Goal: Task Accomplishment & Management: Complete application form

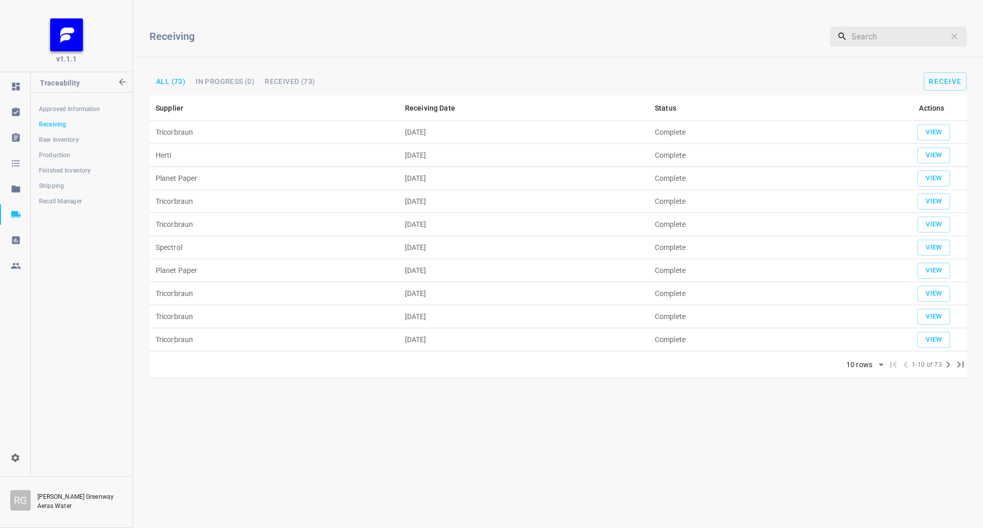
drag, startPoint x: 52, startPoint y: 180, endPoint x: 70, endPoint y: 175, distance: 18.3
click at [52, 180] on link "Shipping" at bounding box center [81, 186] width 101 height 20
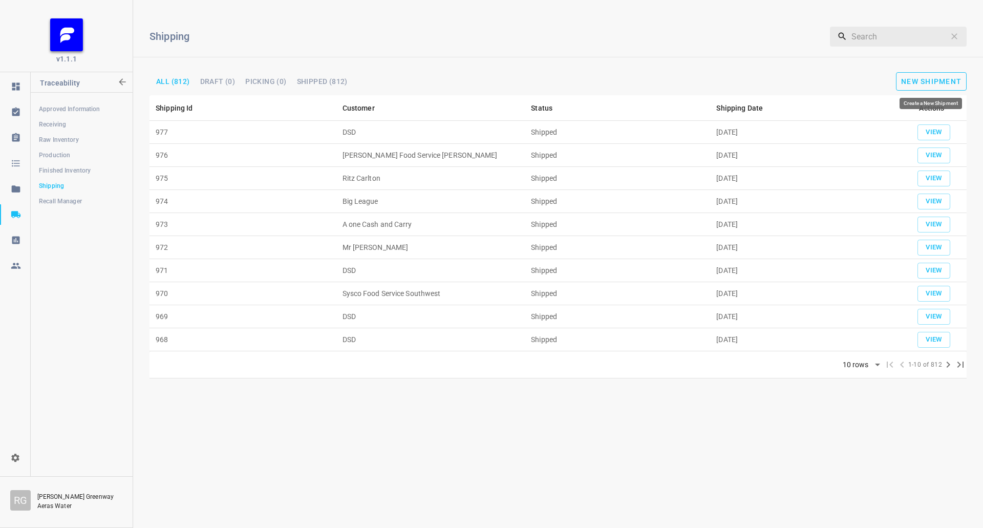
click at [939, 78] on span "New Shipment" at bounding box center [932, 81] width 60 height 8
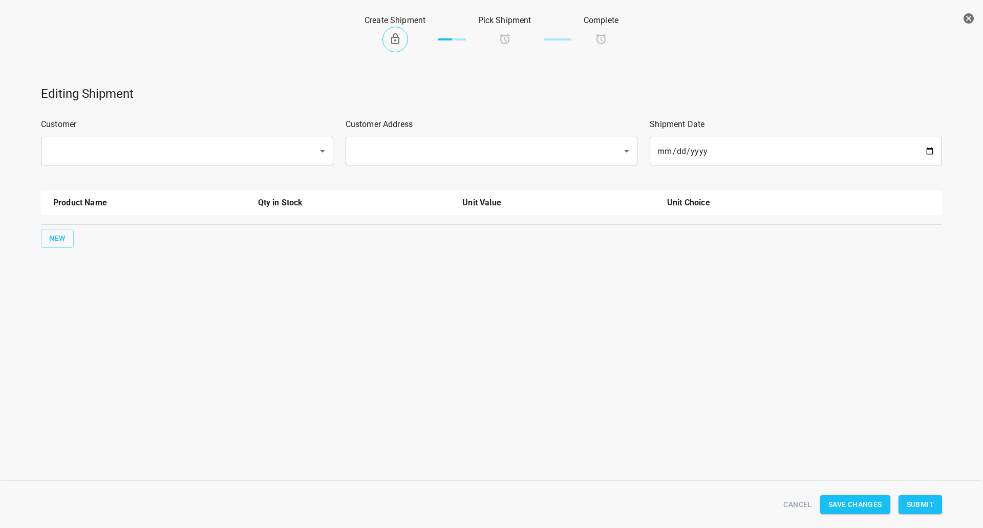
click at [129, 135] on div "Customer ​" at bounding box center [187, 141] width 305 height 59
click at [129, 145] on input "text" at bounding box center [173, 150] width 255 height 19
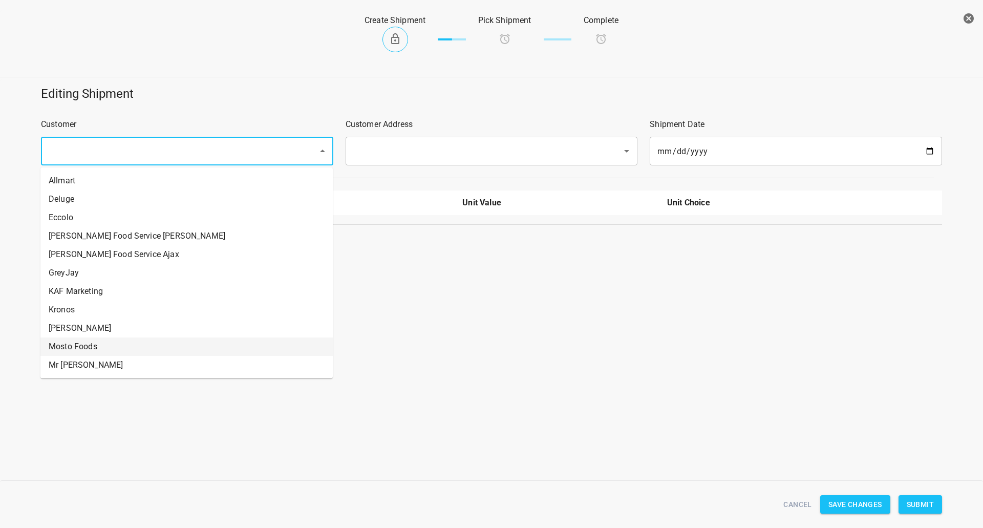
click at [92, 351] on li "Mosto Foods" at bounding box center [186, 347] width 292 height 18
type input "Mosto Foods"
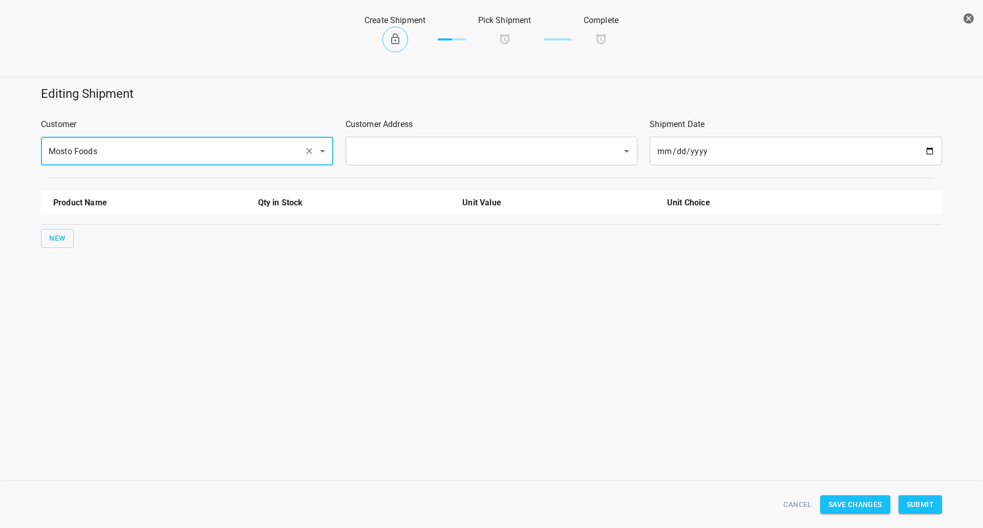
click at [393, 140] on div "​" at bounding box center [492, 151] width 292 height 29
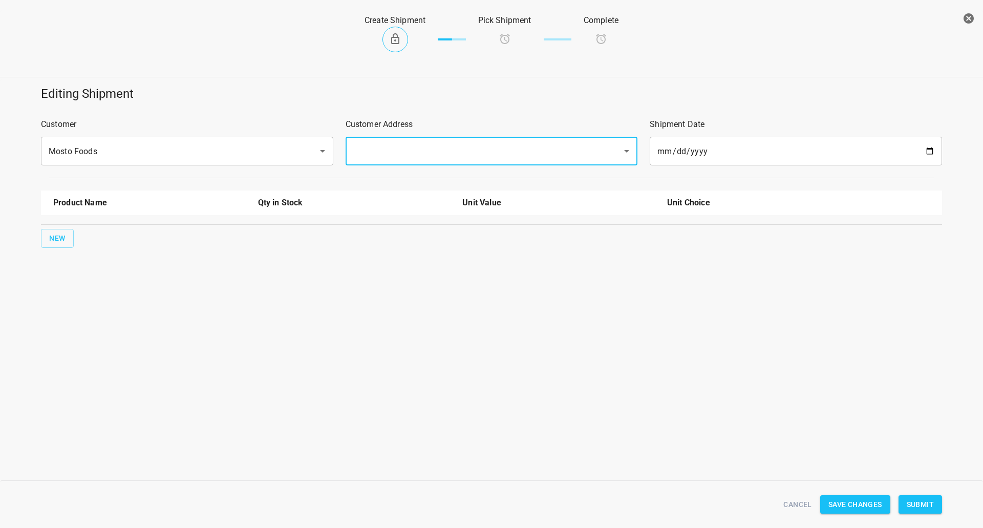
click at [417, 149] on input "text" at bounding box center [477, 150] width 255 height 19
click at [402, 176] on li "[STREET_ADDRESS]" at bounding box center [491, 181] width 292 height 18
type input "[STREET_ADDRESS]"
click at [55, 232] on span "New" at bounding box center [57, 238] width 16 height 13
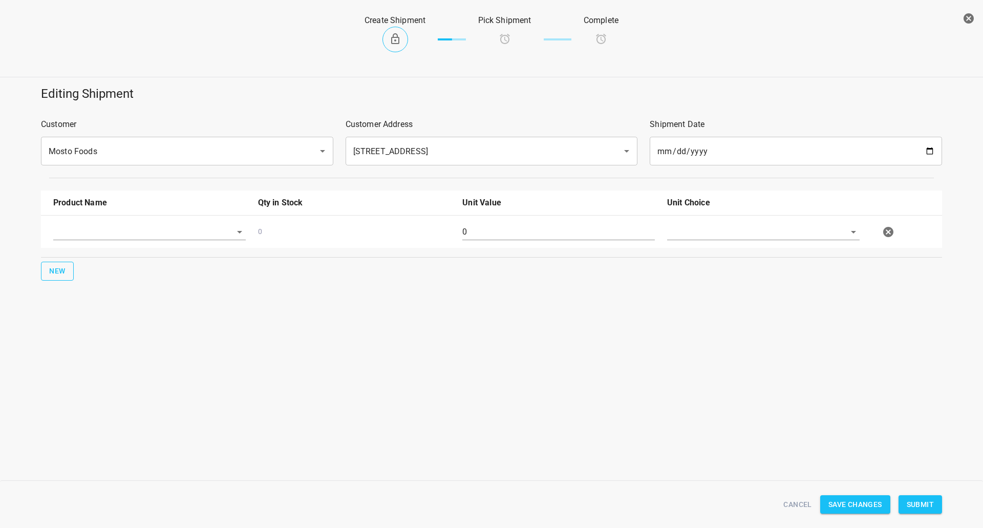
click at [114, 227] on input "text" at bounding box center [135, 232] width 164 height 16
drag, startPoint x: 98, startPoint y: 308, endPoint x: 95, endPoint y: 324, distance: 16.1
click at [95, 324] on ul "330 ST CRATE 330ml Still 330ml Sparkling 750ml Sparkling 750ml Still" at bounding box center [149, 292] width 193 height 100
click at [95, 324] on li "750ml Still" at bounding box center [149, 329] width 193 height 18
type input "750ml Still"
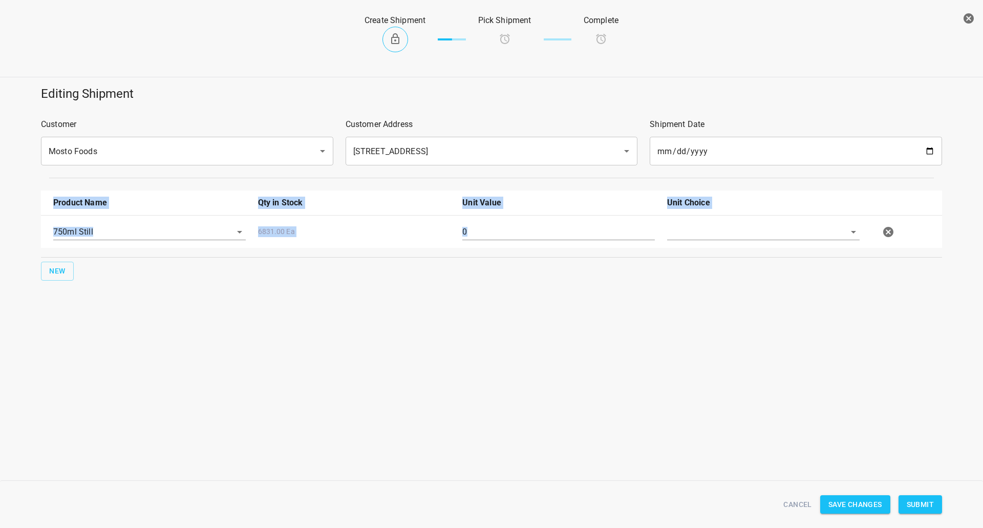
click at [95, 324] on div "Editing Shipment Customer Mosto Foods ​ Customer Address [STREET_ADDRESS] ​ Shi…" at bounding box center [491, 213] width 983 height 269
click at [59, 275] on span "New" at bounding box center [57, 271] width 16 height 13
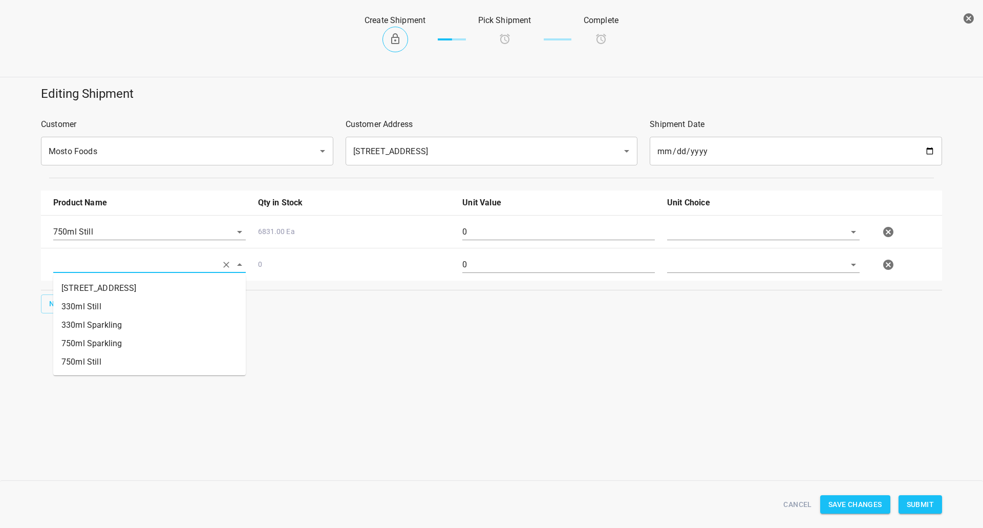
click at [126, 262] on input "text" at bounding box center [135, 265] width 164 height 16
click at [130, 343] on li "750ml Sparkling" at bounding box center [149, 343] width 193 height 18
type input "750ml Sparkling"
click at [748, 219] on div at bounding box center [763, 236] width 205 height 37
click at [720, 246] on div "750ml Sparkling 11334.00 Ea 0" at bounding box center [493, 264] width 893 height 45
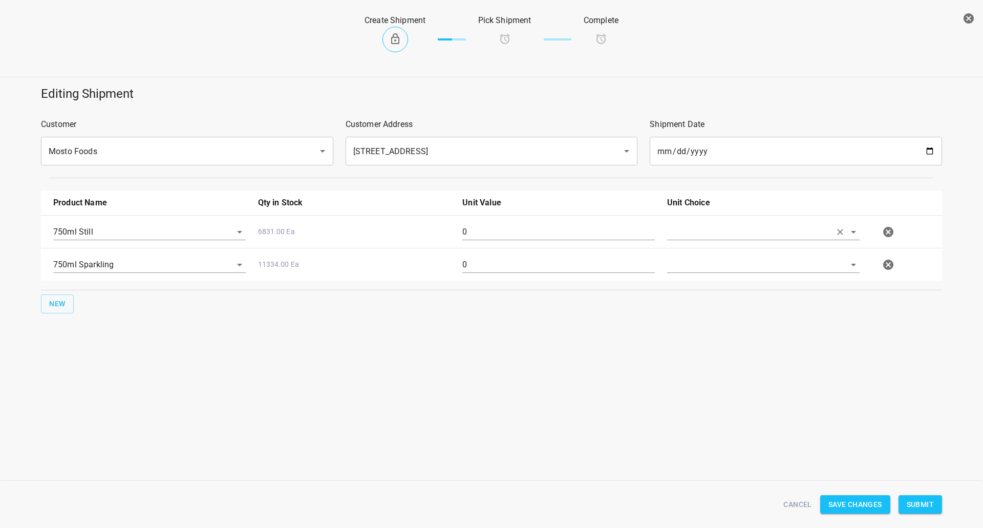
click at [720, 226] on input "text" at bounding box center [749, 232] width 164 height 16
click at [715, 253] on li "[PERSON_NAME]" at bounding box center [763, 255] width 193 height 18
type input "[PERSON_NAME]"
click at [706, 268] on input "text" at bounding box center [749, 265] width 164 height 16
click at [703, 288] on li "[PERSON_NAME]" at bounding box center [763, 288] width 193 height 18
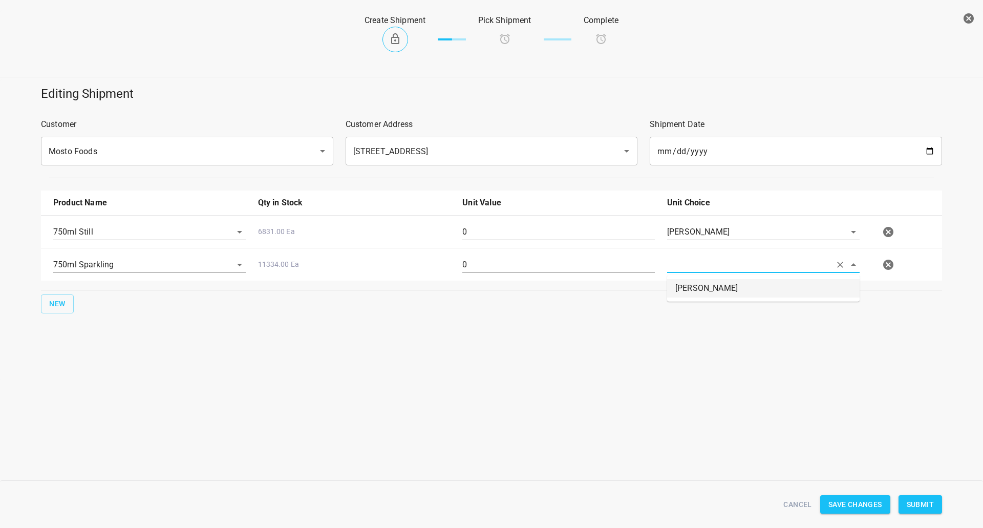
type input "[PERSON_NAME]"
click at [532, 223] on div "0" at bounding box center [558, 236] width 205 height 37
drag, startPoint x: 532, startPoint y: 223, endPoint x: 530, endPoint y: 228, distance: 5.5
click at [530, 228] on div "0" at bounding box center [558, 236] width 205 height 37
click at [527, 241] on div "0" at bounding box center [558, 236] width 205 height 37
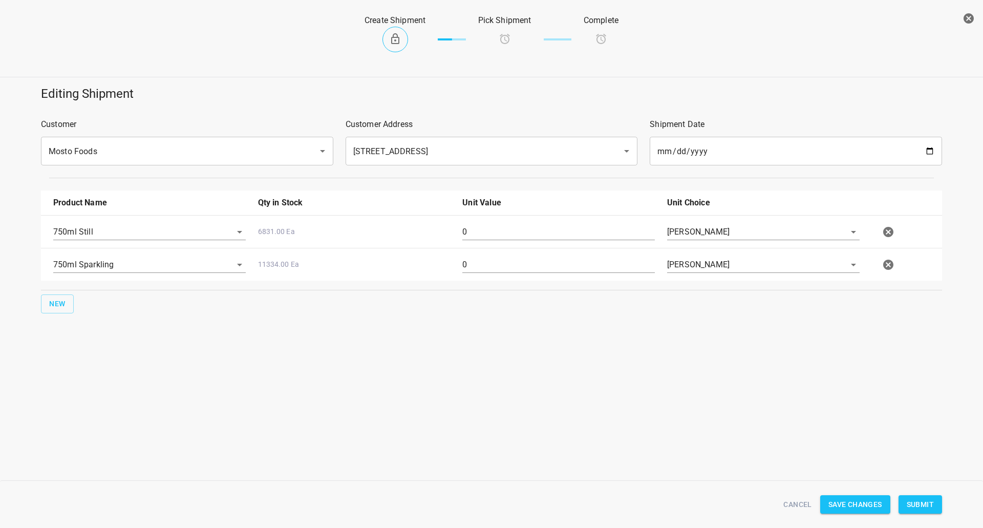
click at [526, 229] on input "0" at bounding box center [559, 232] width 193 height 16
click at [527, 229] on input "0" at bounding box center [559, 232] width 193 height 16
click at [524, 228] on input "0" at bounding box center [559, 232] width 193 height 16
type input "80"
click at [534, 250] on div "0" at bounding box center [558, 268] width 205 height 37
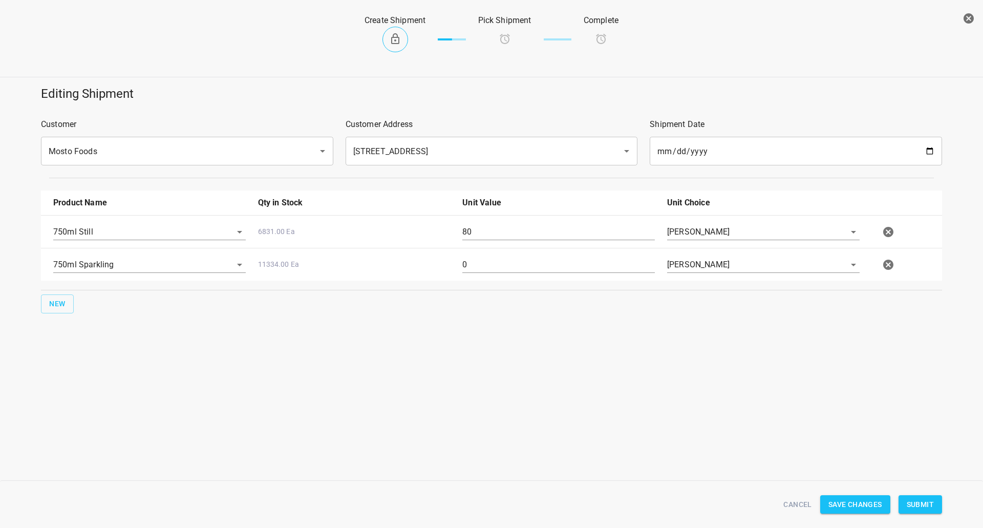
click at [535, 255] on div "0" at bounding box center [558, 268] width 205 height 37
drag, startPoint x: 535, startPoint y: 255, endPoint x: 536, endPoint y: 267, distance: 12.8
click at [536, 266] on div "0" at bounding box center [558, 268] width 205 height 37
click at [536, 267] on input "0" at bounding box center [559, 265] width 193 height 16
click at [535, 268] on input "0" at bounding box center [559, 265] width 193 height 16
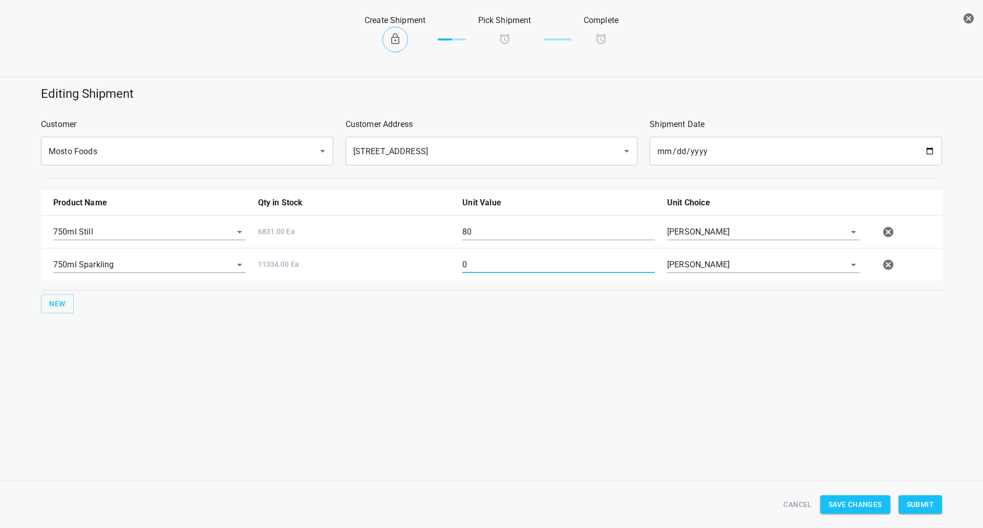
click at [535, 268] on input "0" at bounding box center [559, 265] width 193 height 16
type input "160"
drag, startPoint x: 868, startPoint y: 443, endPoint x: 981, endPoint y: 454, distance: 113.3
click at [868, 443] on div "Create Shipment Pick Shipment Complete Editing Shipment Customer Mosto Foods ​ …" at bounding box center [491, 264] width 983 height 528
click at [931, 497] on button "Submit" at bounding box center [921, 504] width 44 height 19
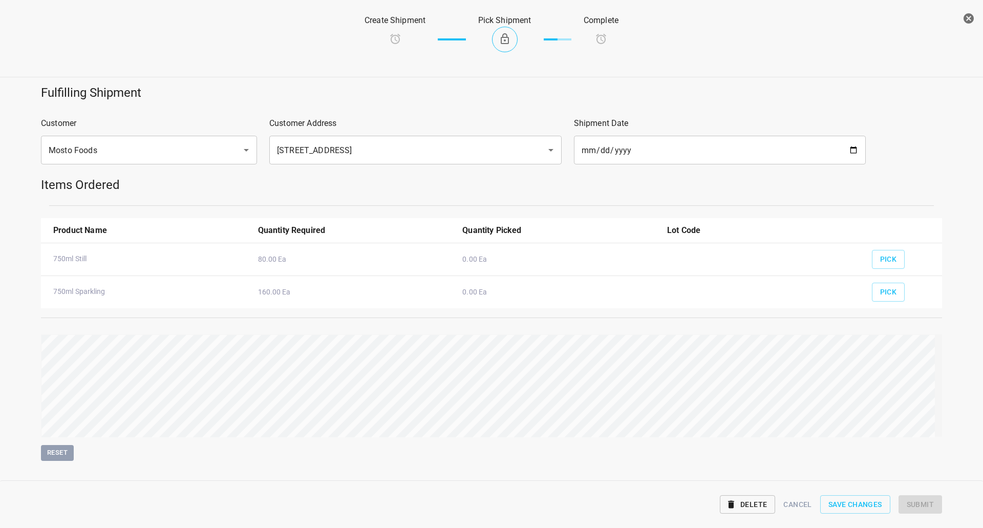
click at [866, 254] on div "Pick" at bounding box center [903, 237] width 74 height 39
click at [872, 252] on button "Pick" at bounding box center [888, 259] width 33 height 19
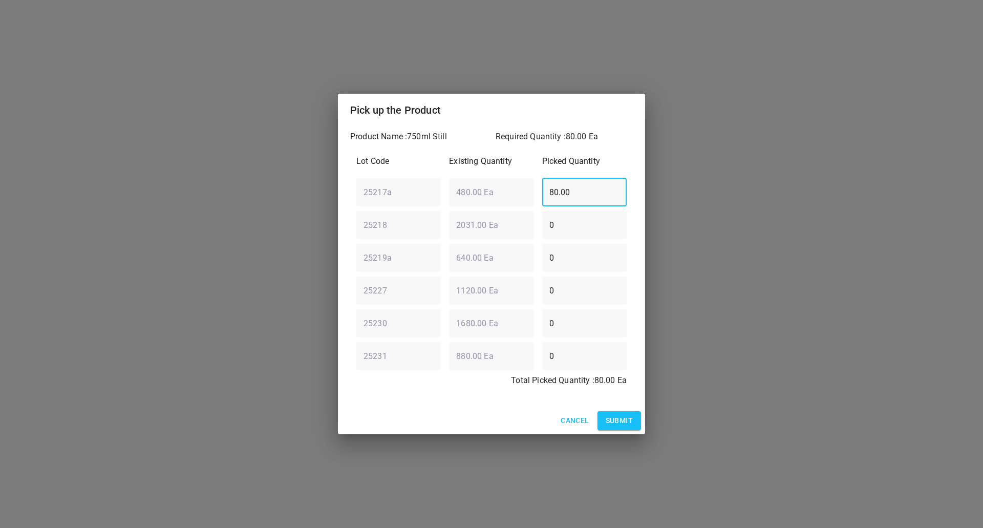
click at [392, 186] on div "25217a ​ 480.00 Ea ​ 80.00 ​" at bounding box center [491, 192] width 279 height 37
type input "0"
click at [433, 227] on div "25218 ​ 2031.00 Ea ​ 0 ​" at bounding box center [491, 224] width 279 height 37
type input "80"
click at [623, 424] on span "Submit" at bounding box center [619, 420] width 27 height 13
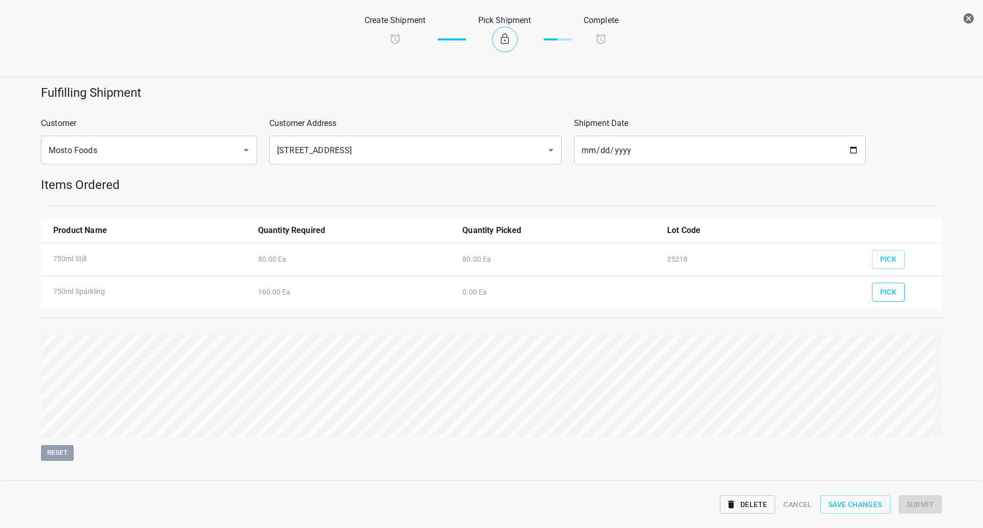
click at [895, 291] on button "Pick" at bounding box center [888, 292] width 33 height 19
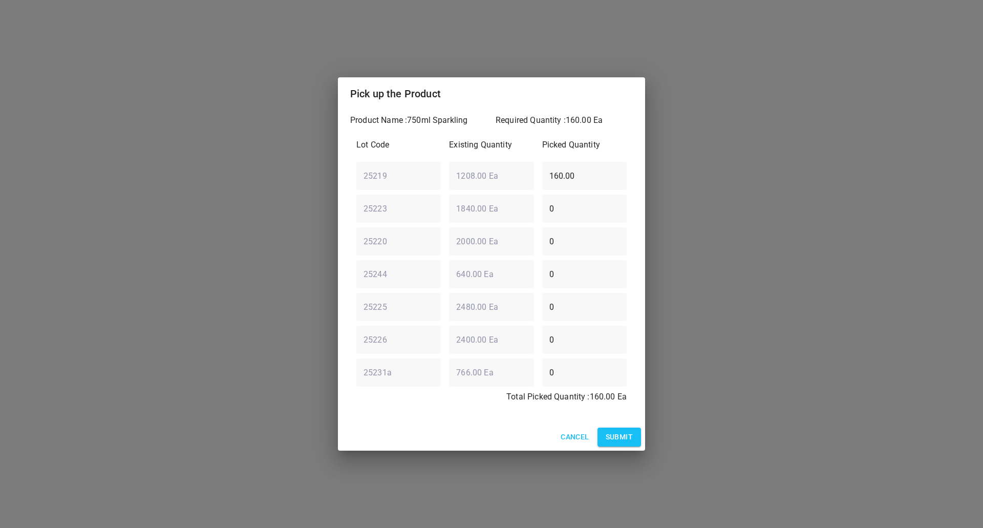
click at [612, 435] on span "Submit" at bounding box center [619, 437] width 27 height 13
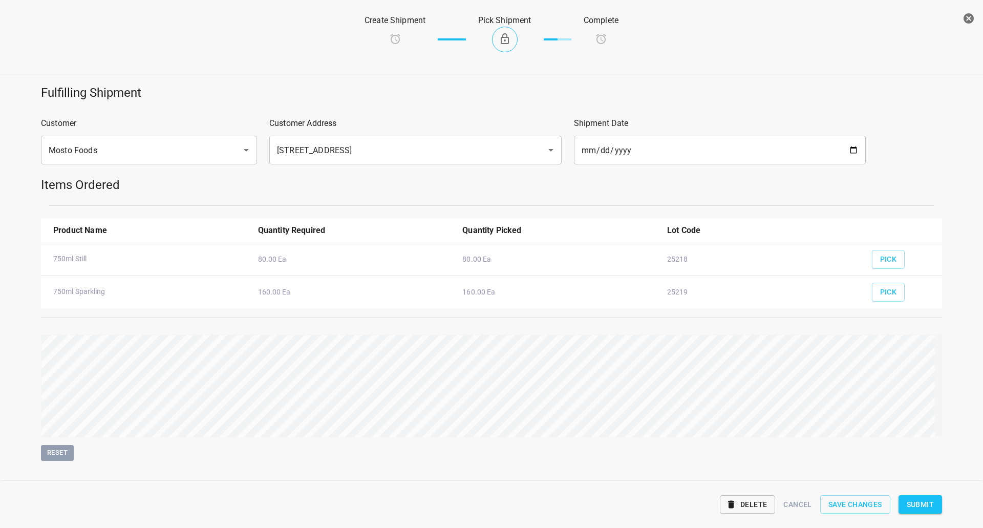
click at [909, 511] on button "Submit" at bounding box center [921, 504] width 44 height 19
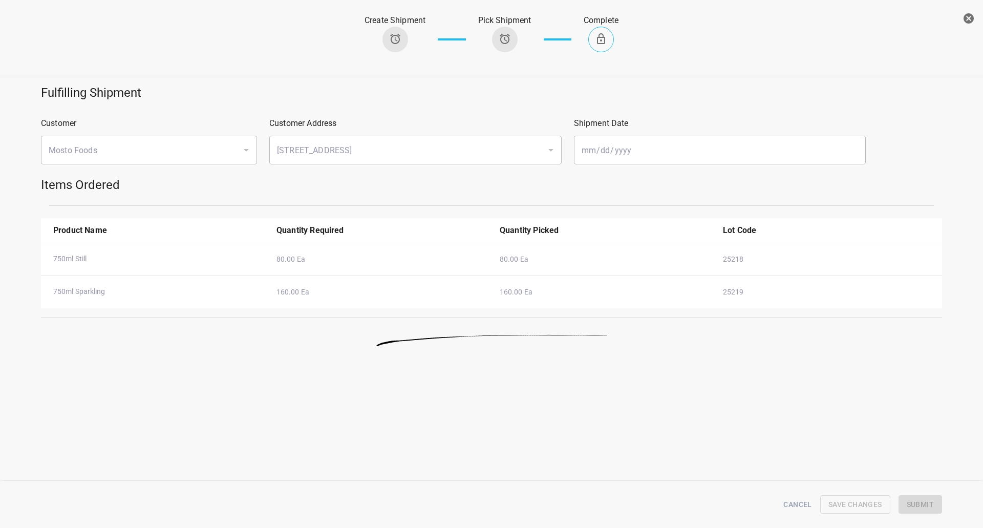
click at [972, 23] on icon "button" at bounding box center [969, 18] width 12 height 12
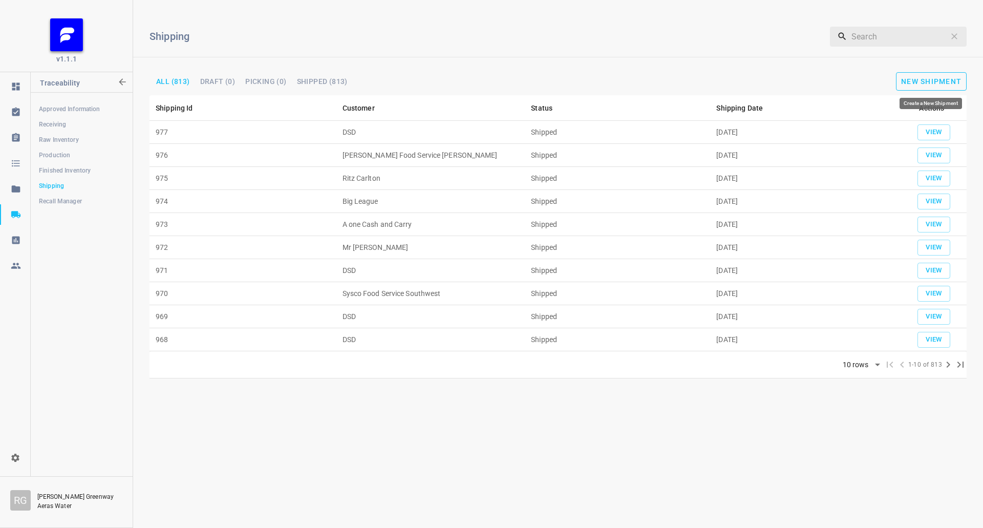
click at [937, 78] on span "New Shipment" at bounding box center [932, 81] width 60 height 8
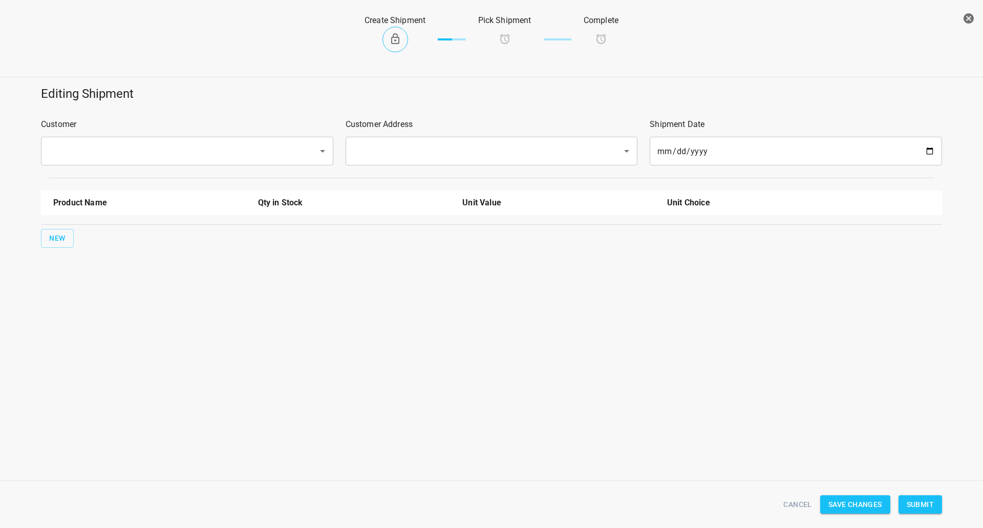
click at [207, 140] on div "​" at bounding box center [187, 151] width 292 height 29
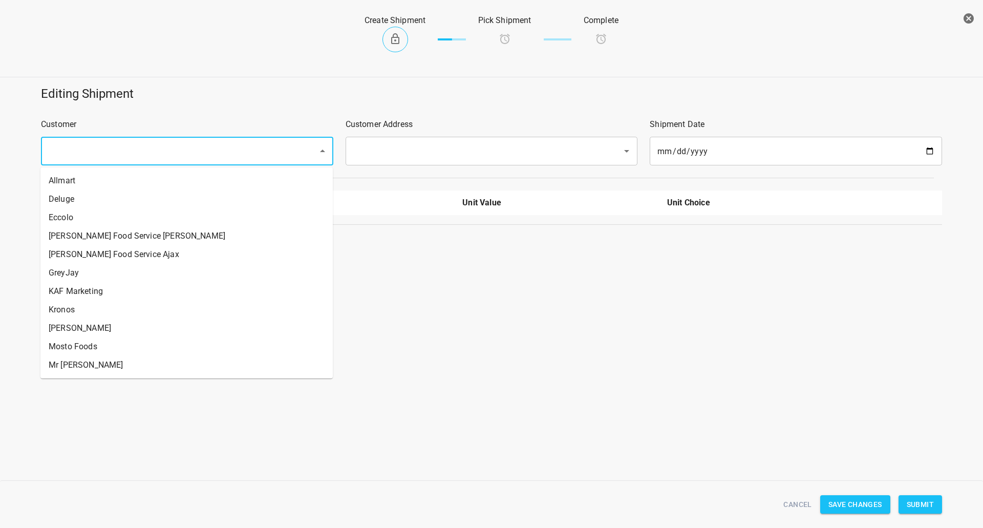
click at [208, 143] on input "text" at bounding box center [173, 150] width 255 height 19
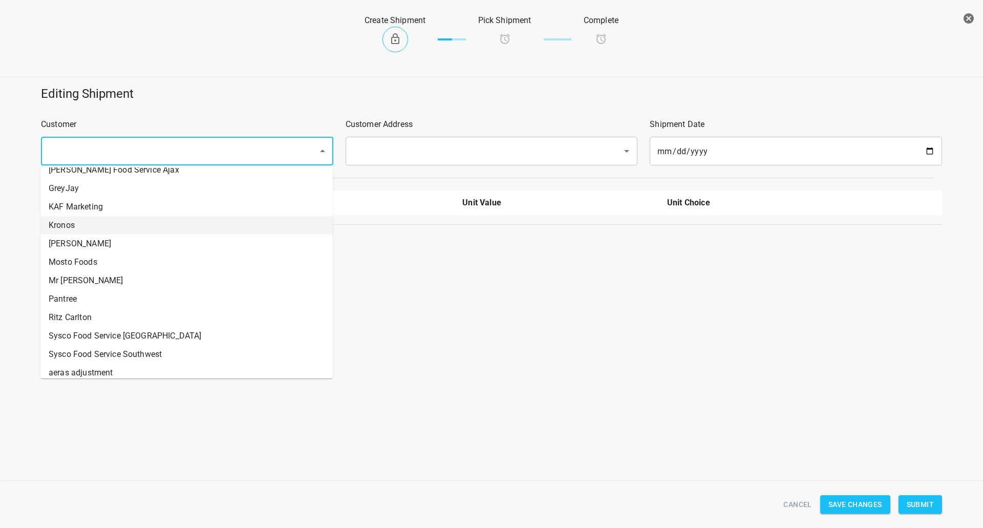
scroll to position [102, 0]
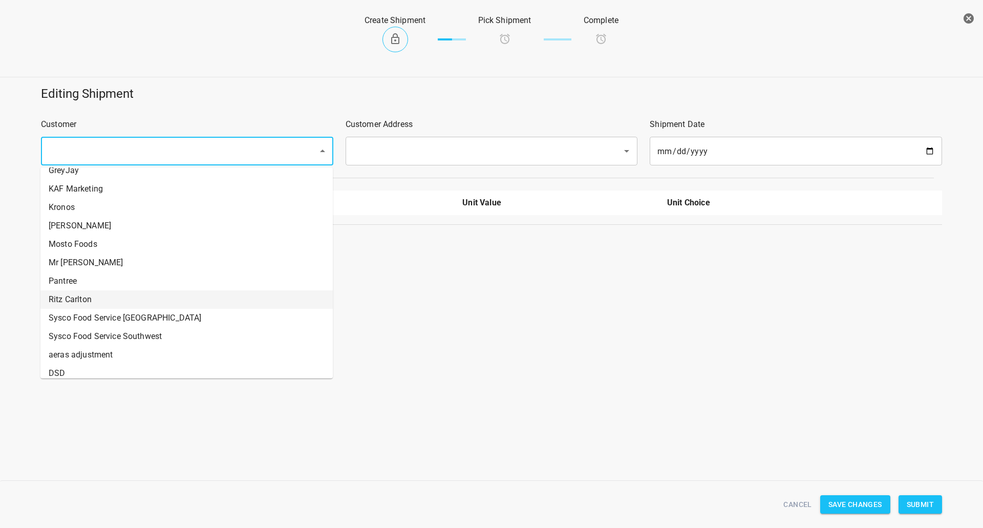
click at [96, 301] on li "Ritz Carlton" at bounding box center [186, 299] width 292 height 18
type input "Ritz Carlton"
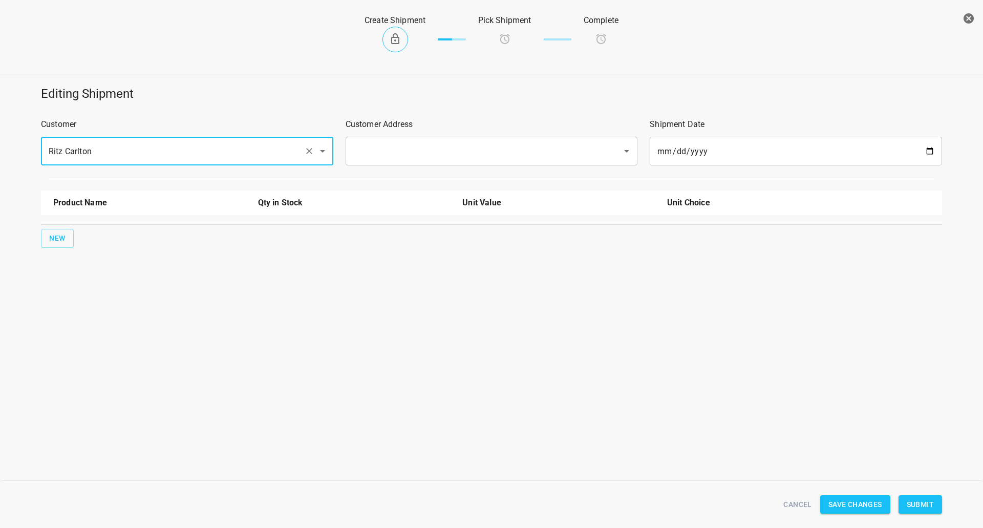
click at [437, 153] on input "text" at bounding box center [477, 150] width 255 height 19
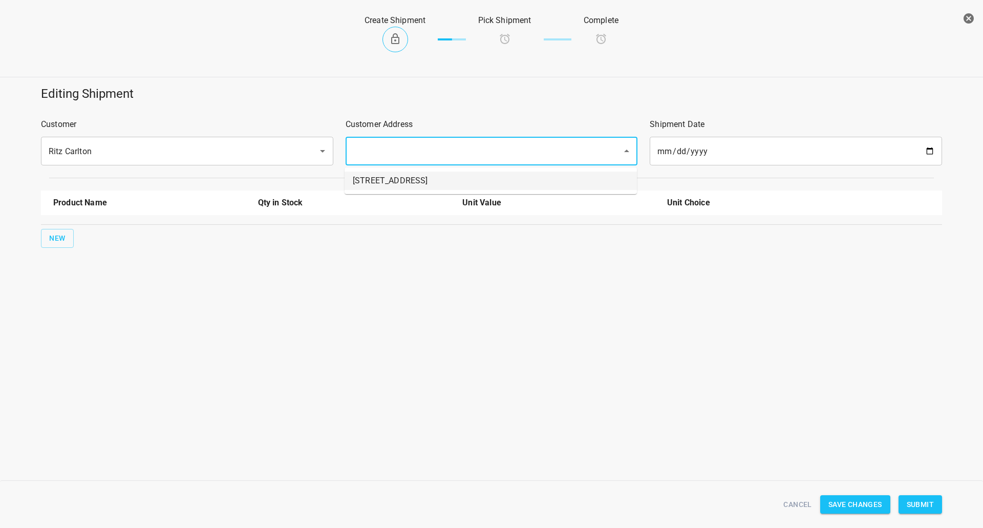
click at [426, 176] on li "[STREET_ADDRESS]" at bounding box center [491, 181] width 292 height 18
type input "[STREET_ADDRESS]"
click at [62, 236] on span "New" at bounding box center [57, 238] width 16 height 13
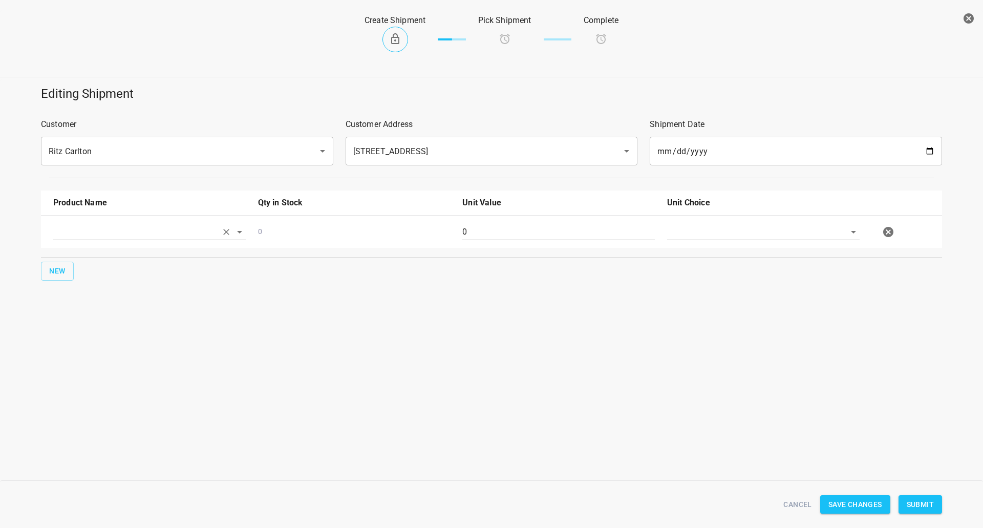
click at [72, 234] on input "text" at bounding box center [135, 232] width 164 height 16
click at [124, 253] on li "[STREET_ADDRESS]" at bounding box center [149, 255] width 193 height 18
type input "[STREET_ADDRESS]"
click at [519, 236] on input "0" at bounding box center [559, 232] width 193 height 16
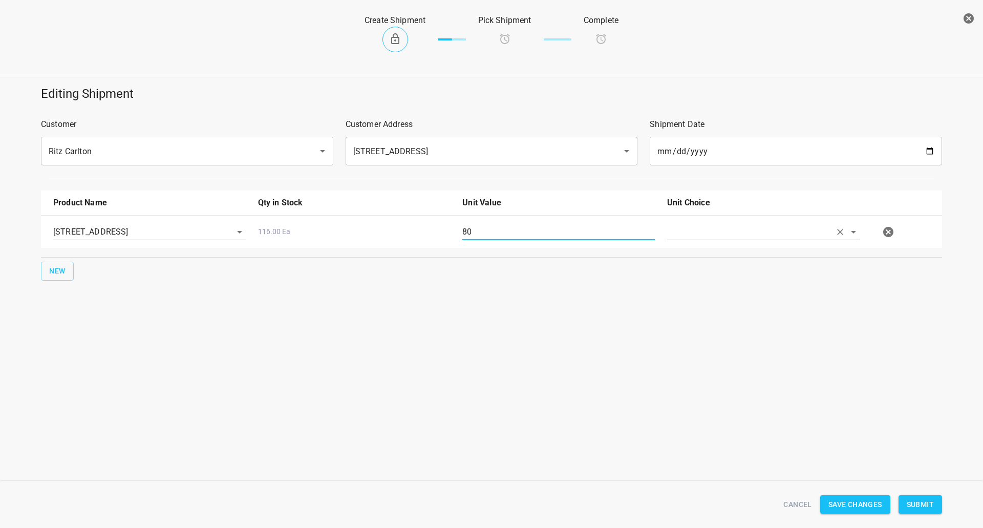
type input "80"
click at [791, 234] on input "text" at bounding box center [749, 232] width 164 height 16
click at [780, 262] on li "[PERSON_NAME]" at bounding box center [763, 255] width 193 height 18
type input "[PERSON_NAME]"
click at [933, 501] on span "Submit" at bounding box center [920, 504] width 27 height 13
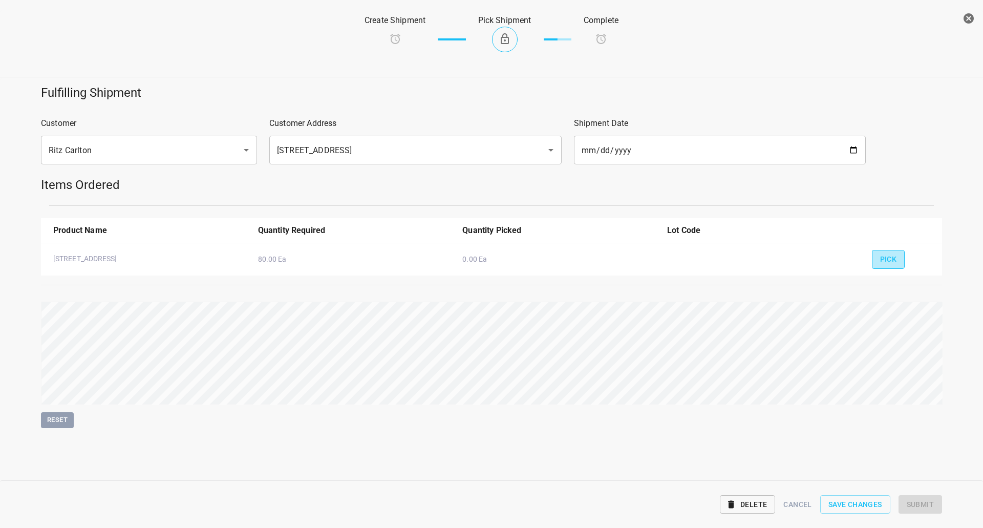
click at [887, 258] on span "Pick" at bounding box center [889, 259] width 17 height 13
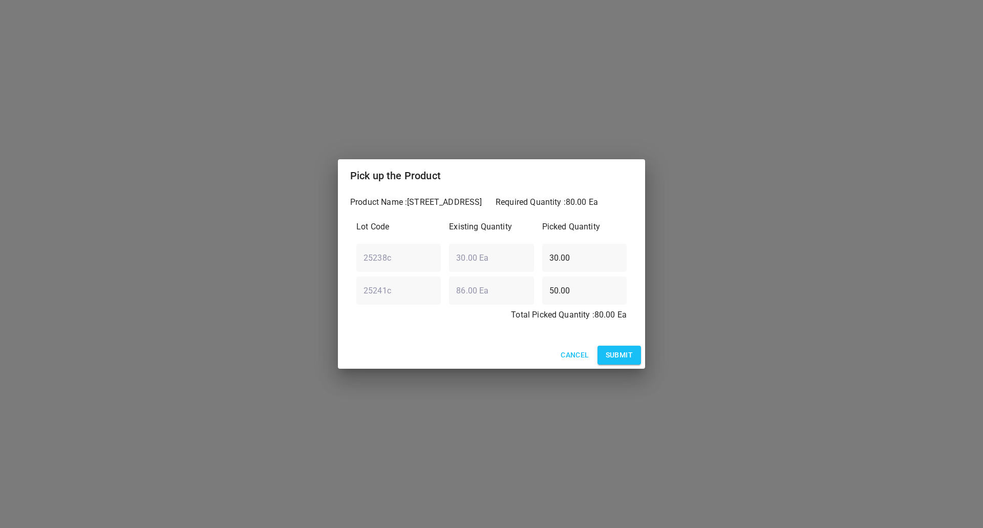
click at [614, 339] on div "Product Name : [STREET_ADDRESS] Quantity : 80.00 Ea Lot Code Existing Quantity …" at bounding box center [491, 267] width 307 height 150
click at [619, 346] on button "Submit" at bounding box center [620, 355] width 44 height 19
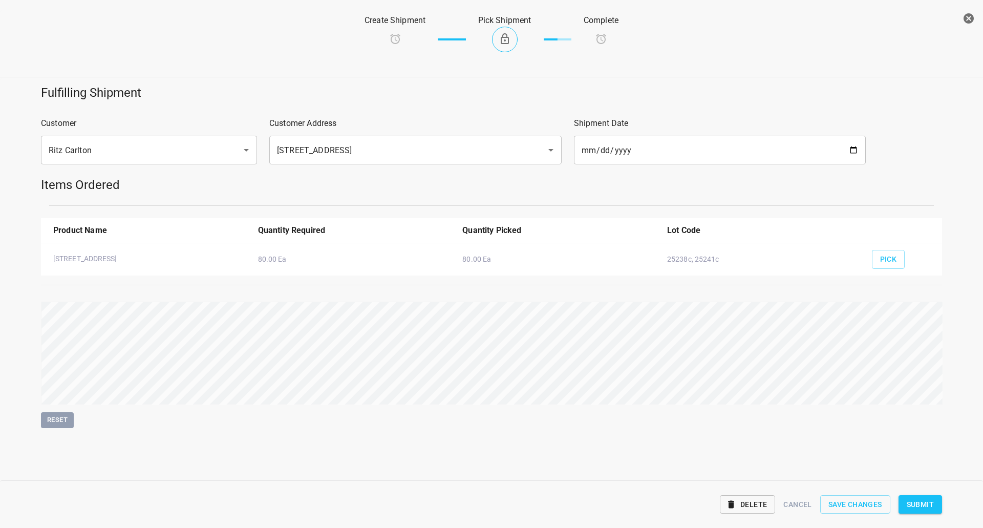
click at [919, 499] on span "Submit" at bounding box center [920, 504] width 27 height 13
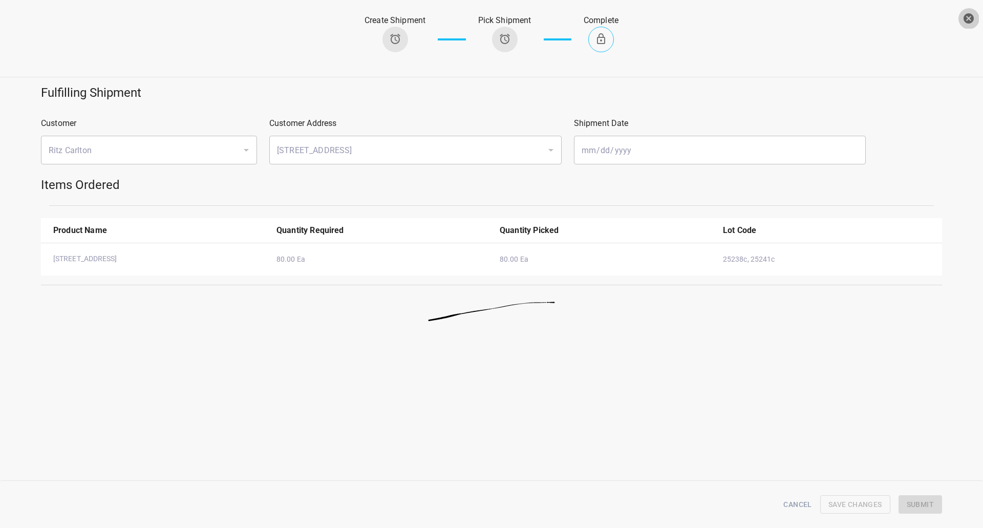
click at [966, 22] on icon "button" at bounding box center [969, 18] width 10 height 10
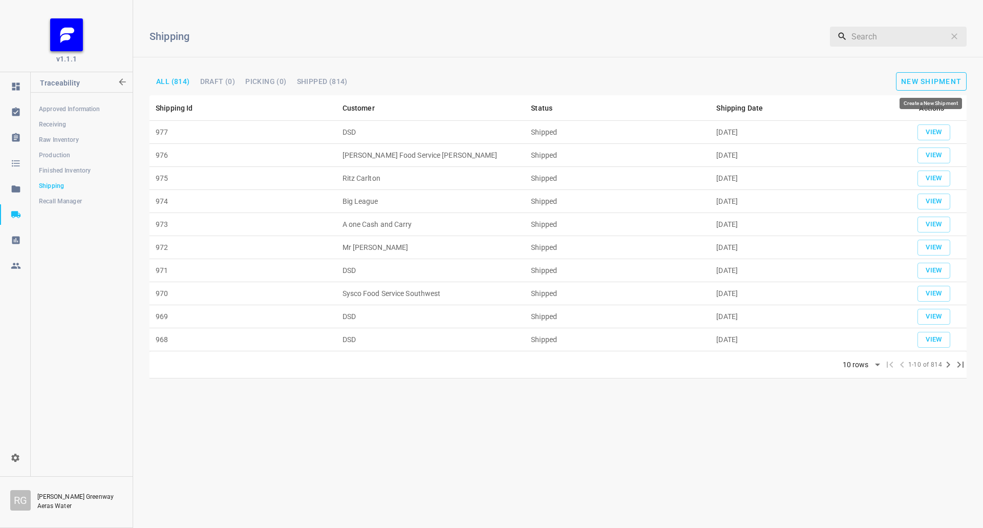
click at [952, 78] on span "New Shipment" at bounding box center [932, 81] width 60 height 8
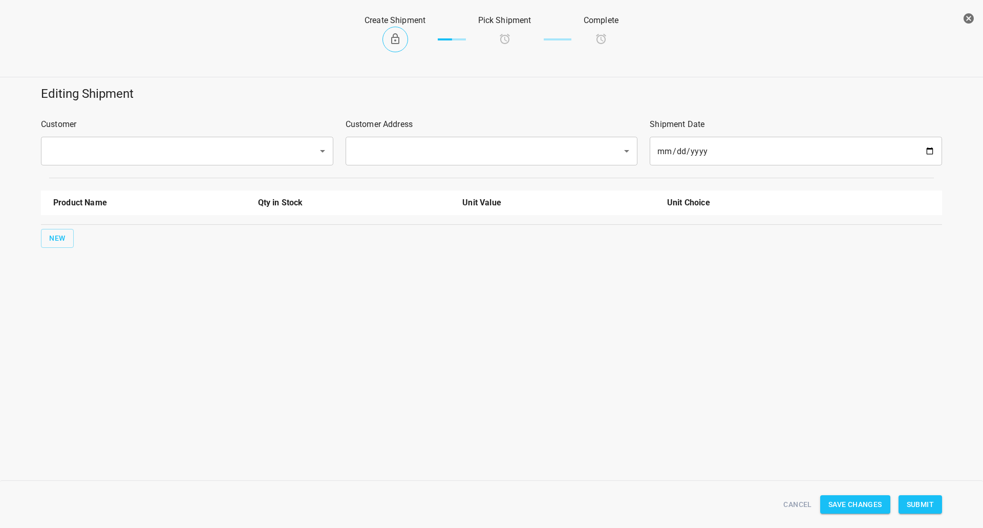
click at [214, 138] on div "​" at bounding box center [187, 151] width 292 height 29
click at [215, 148] on input "text" at bounding box center [173, 150] width 255 height 19
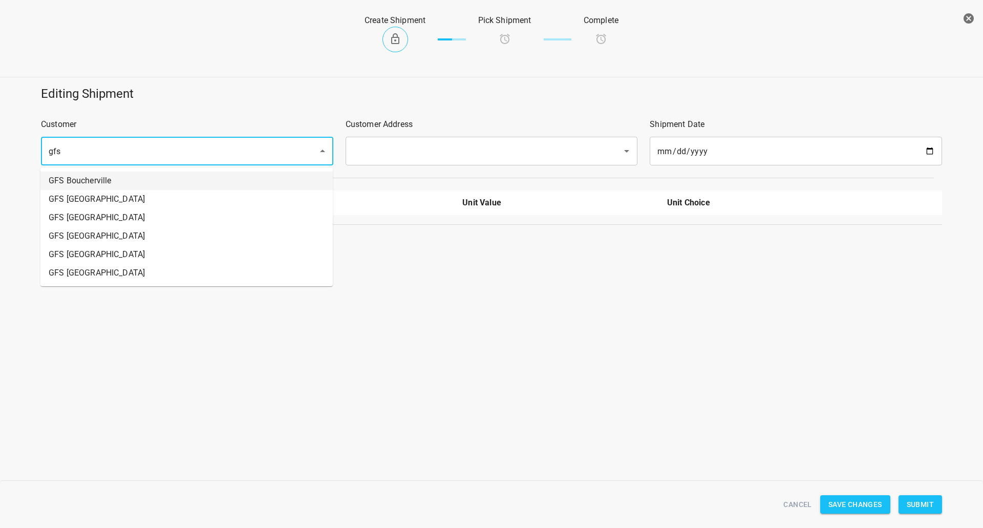
click at [143, 190] on li "GFS Boucherville" at bounding box center [186, 181] width 292 height 18
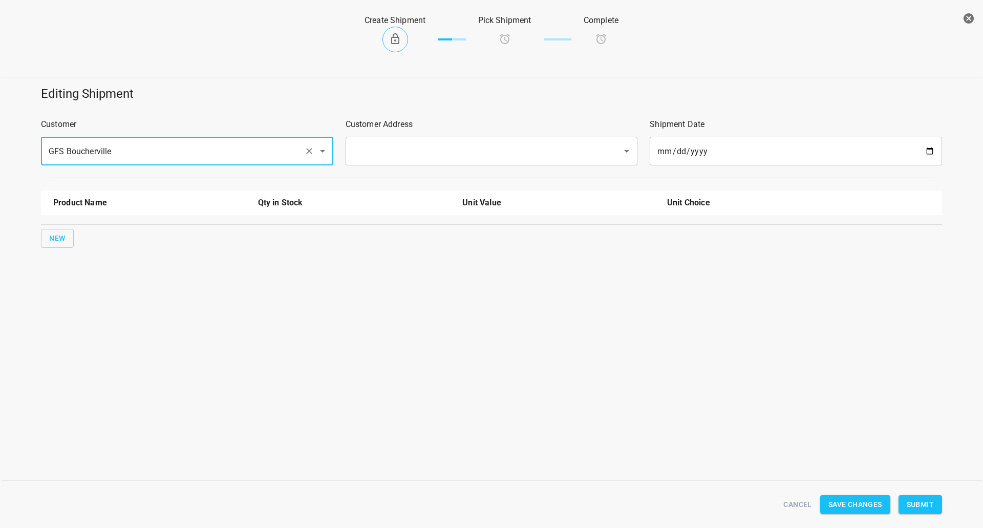
click at [149, 147] on input "GFS Boucherville" at bounding box center [173, 150] width 255 height 19
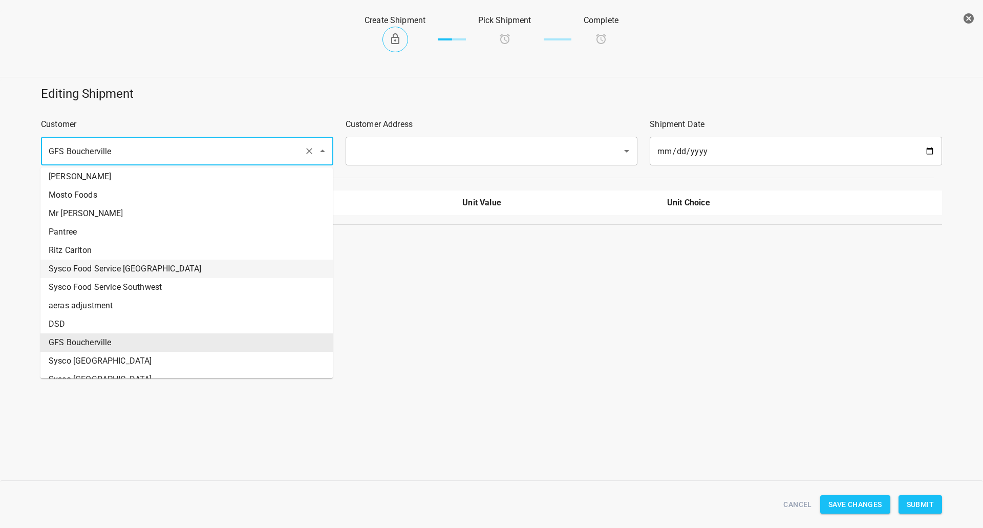
scroll to position [229, 0]
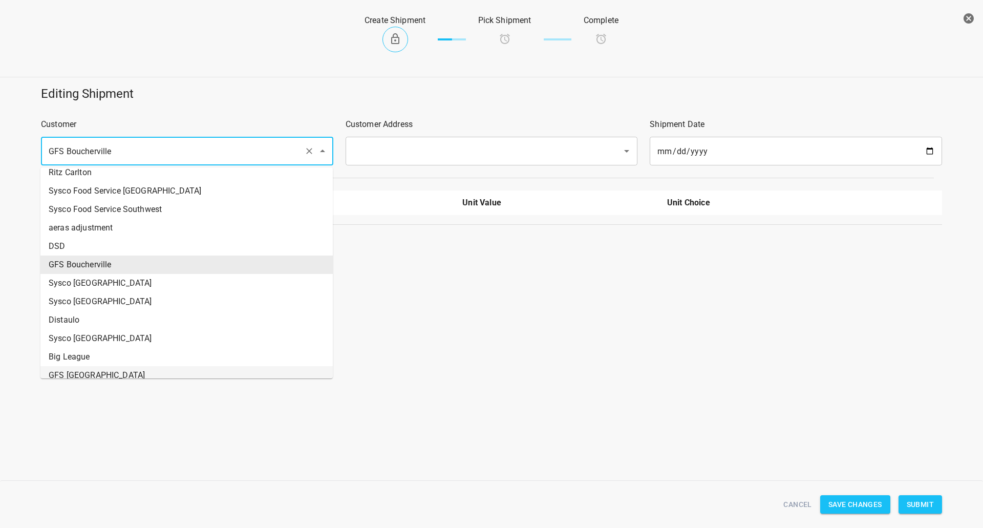
click at [106, 376] on li "GFS [GEOGRAPHIC_DATA]" at bounding box center [186, 375] width 292 height 18
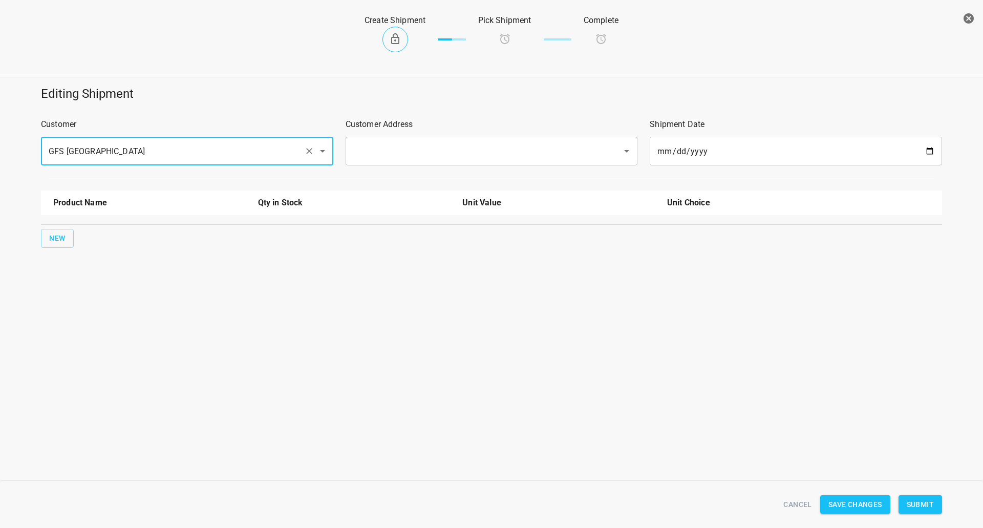
click at [459, 140] on div "​" at bounding box center [492, 151] width 292 height 29
type input "GFS [GEOGRAPHIC_DATA]"
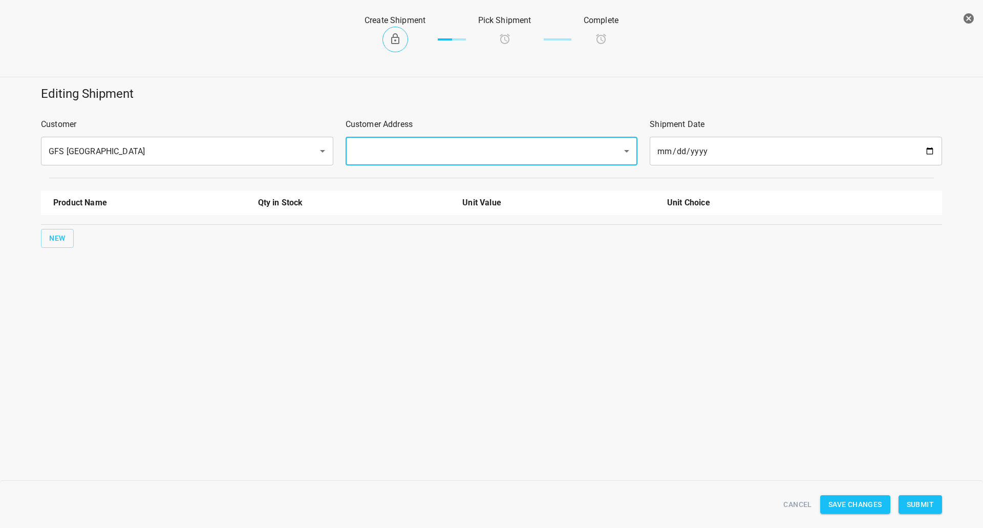
click at [448, 163] on div "​" at bounding box center [492, 151] width 292 height 29
click at [446, 146] on input "text" at bounding box center [477, 150] width 255 height 19
click at [429, 175] on li "[STREET_ADDRESS][PERSON_NAME]" at bounding box center [491, 181] width 292 height 18
type input "[STREET_ADDRESS][PERSON_NAME]"
click at [44, 237] on button "New" at bounding box center [57, 238] width 33 height 19
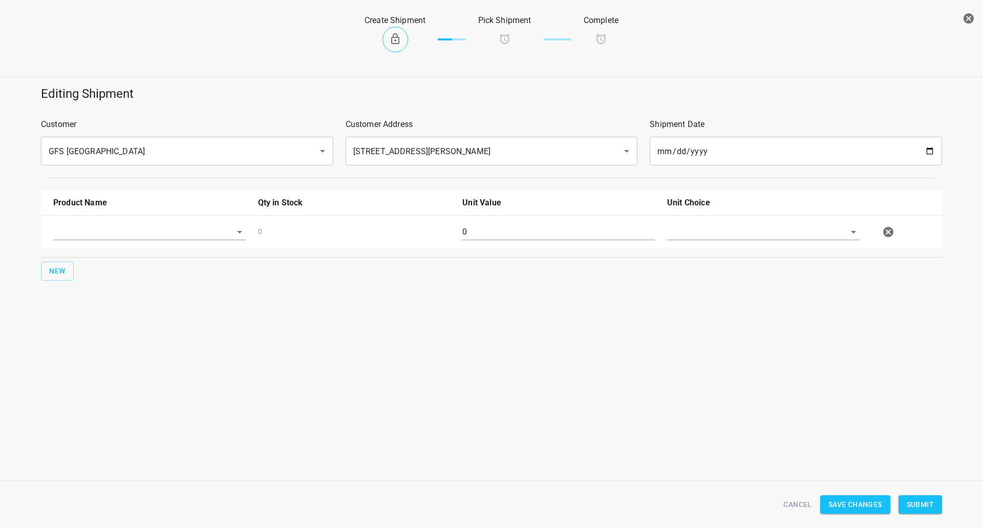
click at [82, 242] on div at bounding box center [149, 236] width 205 height 37
click at [97, 233] on input "text" at bounding box center [135, 232] width 164 height 16
click at [108, 277] on li "330ml Still" at bounding box center [149, 274] width 193 height 18
type input "330ml Still"
click at [742, 232] on input "text" at bounding box center [749, 232] width 164 height 16
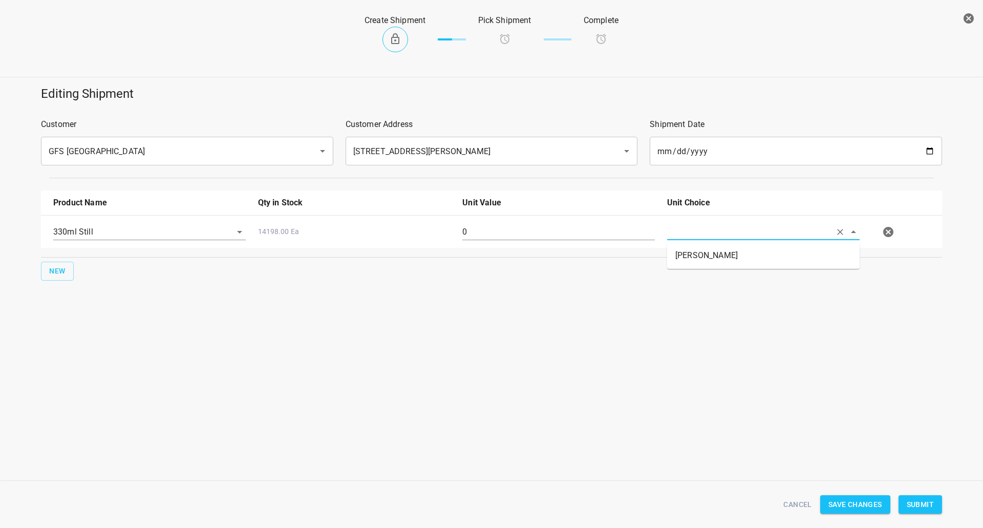
click at [707, 264] on li "[PERSON_NAME]" at bounding box center [763, 255] width 193 height 18
type input "[PERSON_NAME]"
click at [538, 234] on input "0" at bounding box center [559, 232] width 193 height 16
type input "180"
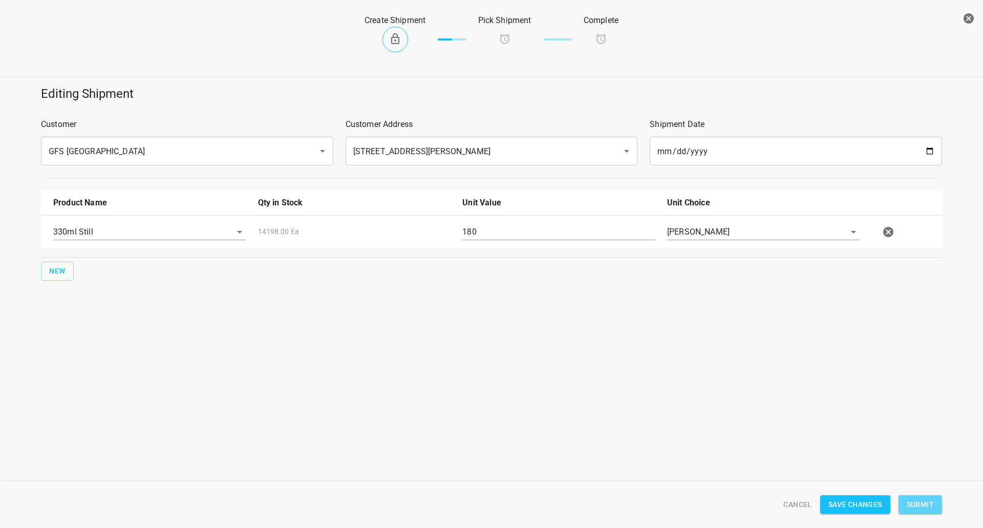
click at [912, 502] on span "Submit" at bounding box center [920, 504] width 27 height 13
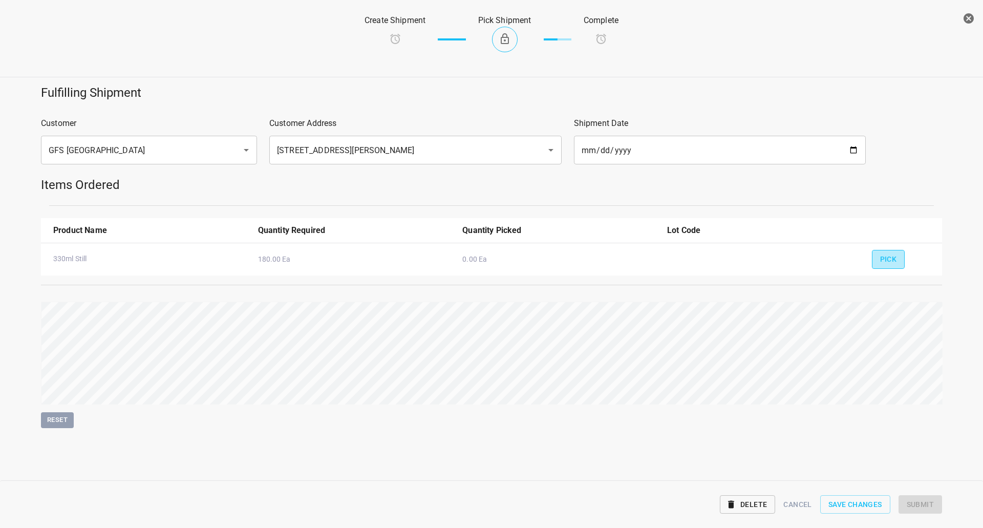
click at [892, 257] on span "Pick" at bounding box center [889, 259] width 17 height 13
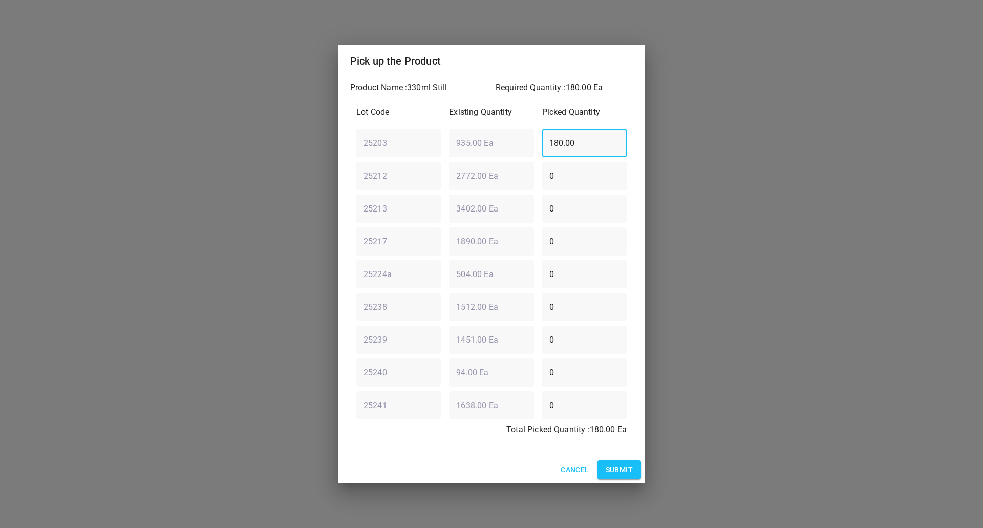
drag, startPoint x: 599, startPoint y: 147, endPoint x: 186, endPoint y: 160, distance: 412.6
click at [196, 160] on div "Pick up the Product Product Name : 330ml Still Required Quantity : 180.00 Ea Lo…" at bounding box center [491, 264] width 983 height 528
type input "0"
click at [506, 182] on div "25212 ​ 2772.00 Ea ​ 0 ​" at bounding box center [491, 175] width 279 height 37
type input "126"
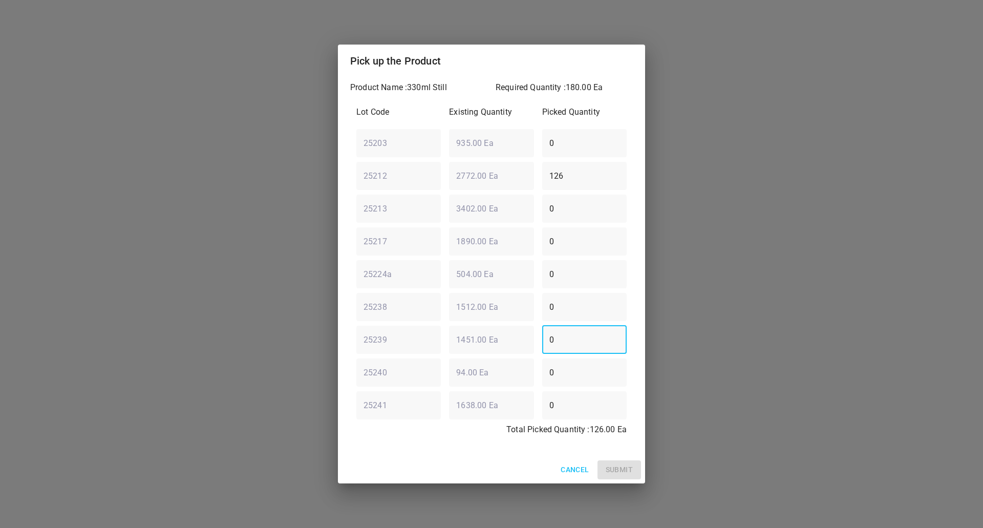
drag, startPoint x: 575, startPoint y: 333, endPoint x: 538, endPoint y: 337, distance: 37.1
click at [538, 334] on div "0 ​" at bounding box center [584, 339] width 93 height 37
type input "54"
click at [619, 471] on span "Submit" at bounding box center [619, 470] width 27 height 13
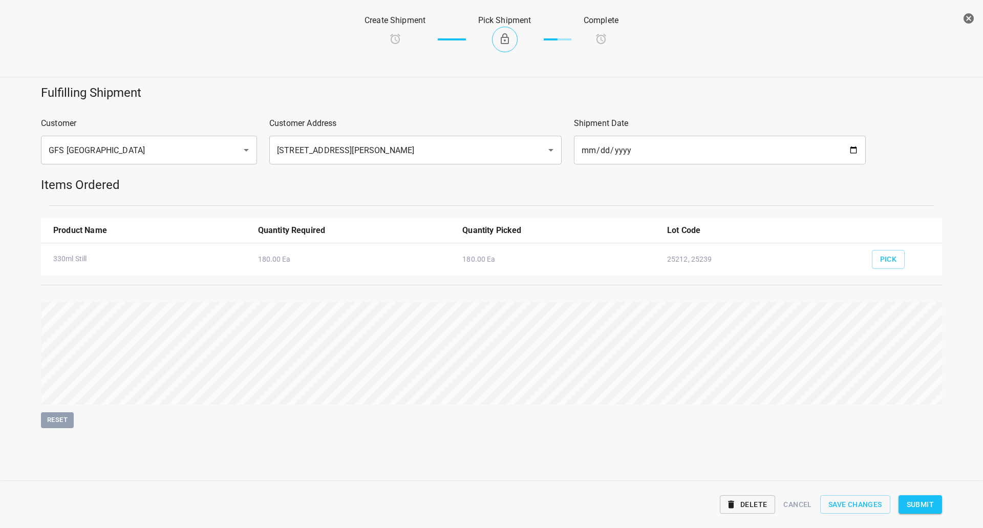
click at [913, 508] on span "Submit" at bounding box center [920, 504] width 27 height 13
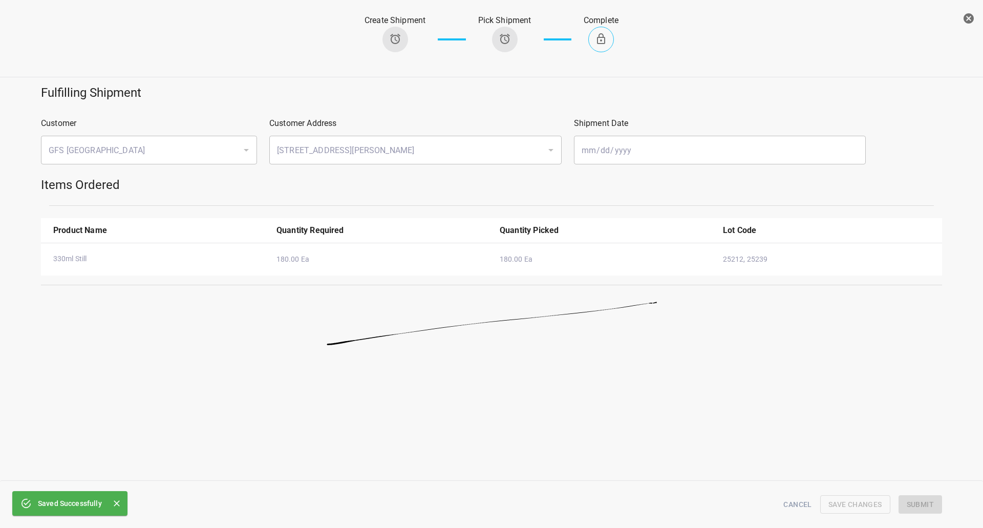
click at [974, 17] on icon "button" at bounding box center [969, 18] width 10 height 10
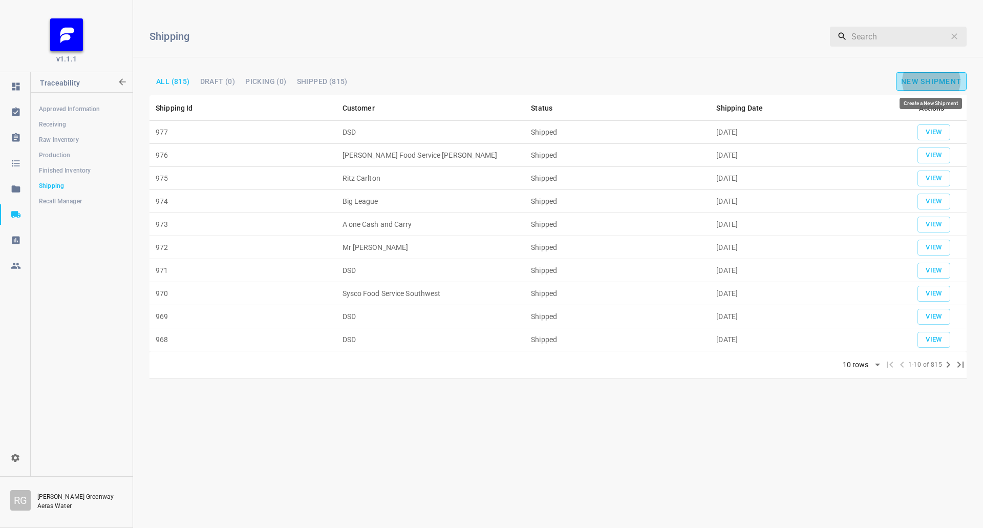
click at [916, 79] on span "New Shipment" at bounding box center [932, 81] width 60 height 8
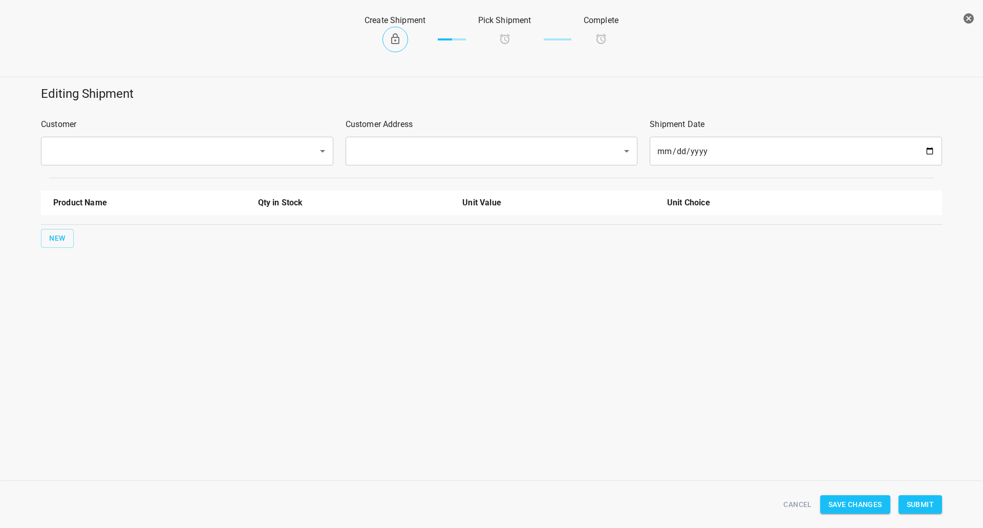
click at [179, 135] on div "Customer ​" at bounding box center [187, 141] width 305 height 59
click at [175, 134] on div "Customer ​" at bounding box center [187, 141] width 305 height 59
click at [172, 163] on div "​" at bounding box center [187, 151] width 292 height 29
click at [159, 178] on li "DSD" at bounding box center [186, 181] width 292 height 18
type input "DSD"
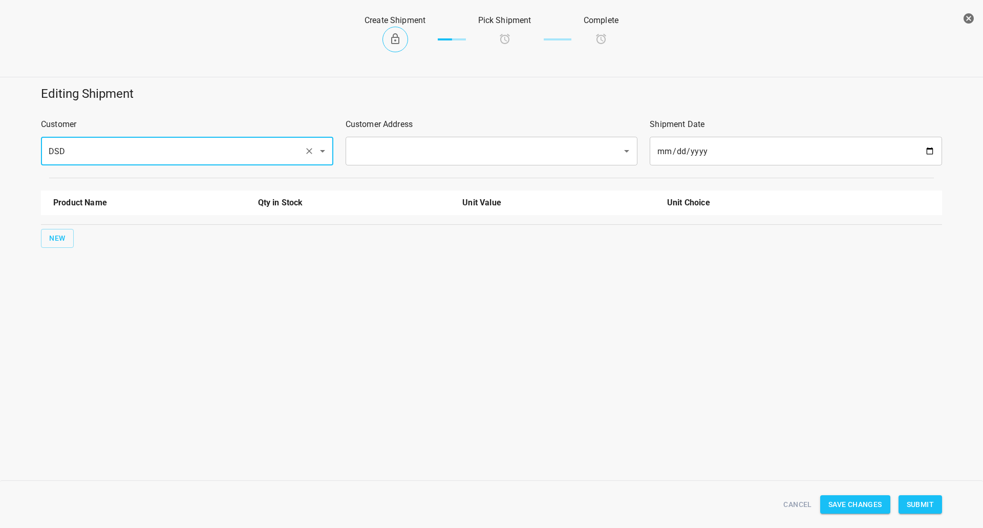
click at [428, 156] on input "text" at bounding box center [477, 150] width 255 height 19
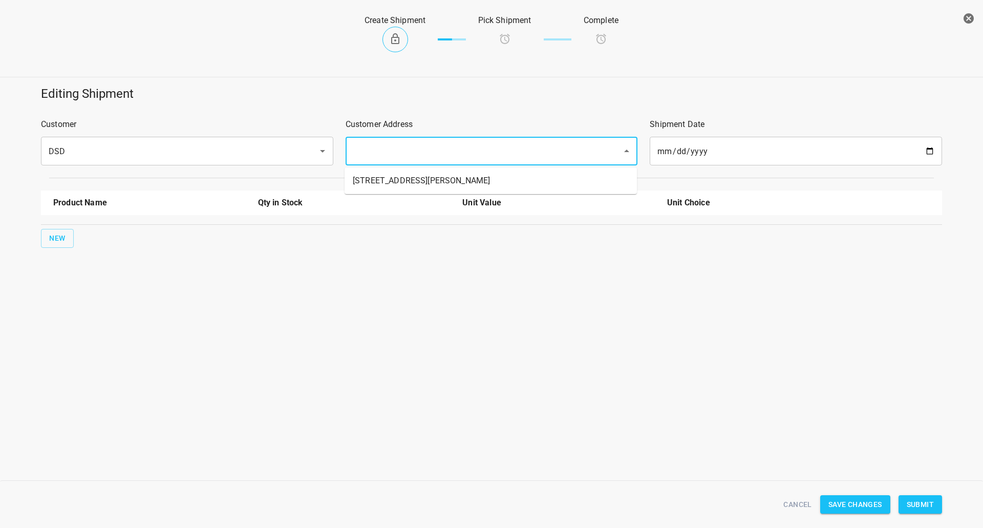
drag, startPoint x: 420, startPoint y: 162, endPoint x: 416, endPoint y: 169, distance: 7.8
click at [416, 169] on ul "[STREET_ADDRESS][PERSON_NAME]" at bounding box center [491, 181] width 292 height 27
click at [410, 179] on li "[STREET_ADDRESS][PERSON_NAME]" at bounding box center [491, 181] width 292 height 18
type input "[STREET_ADDRESS][PERSON_NAME]"
click at [66, 235] on button "New" at bounding box center [57, 238] width 33 height 19
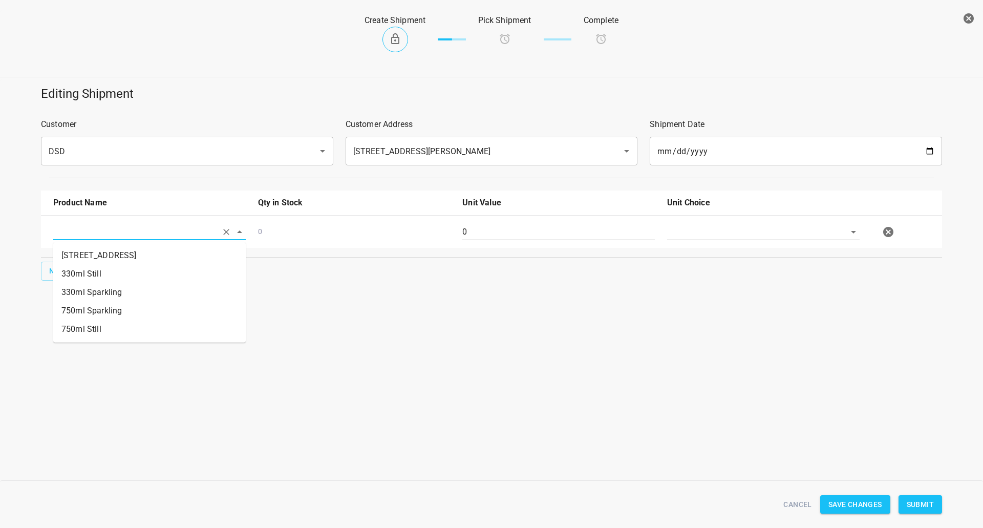
click at [119, 227] on input "text" at bounding box center [135, 232] width 164 height 16
click at [104, 274] on li "330ml Still" at bounding box center [149, 274] width 193 height 18
type input "330ml Still"
click at [60, 279] on button "New" at bounding box center [57, 271] width 33 height 19
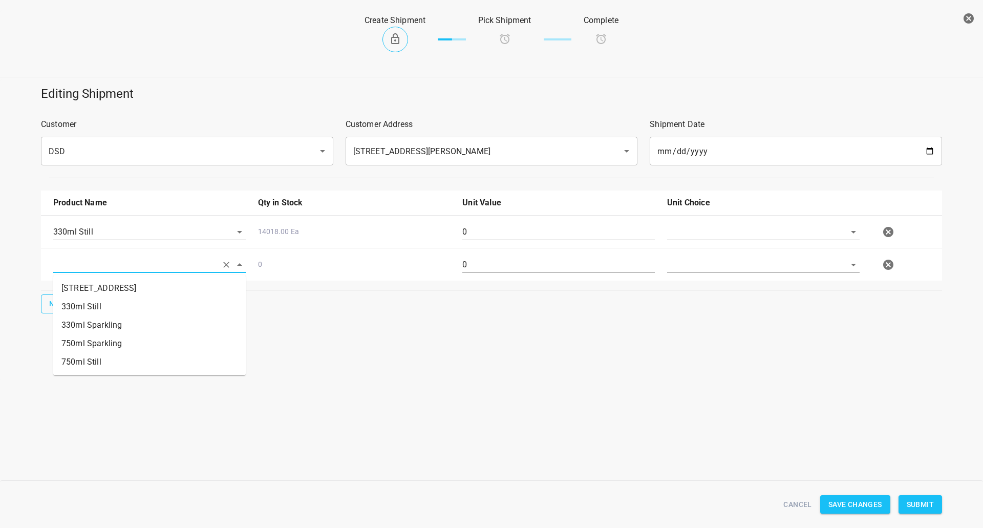
click at [91, 271] on input "text" at bounding box center [135, 265] width 164 height 16
click at [109, 324] on li "330ml Sparkling" at bounding box center [149, 325] width 193 height 18
type input "330ml Sparkling"
click at [42, 305] on button "New" at bounding box center [57, 304] width 33 height 19
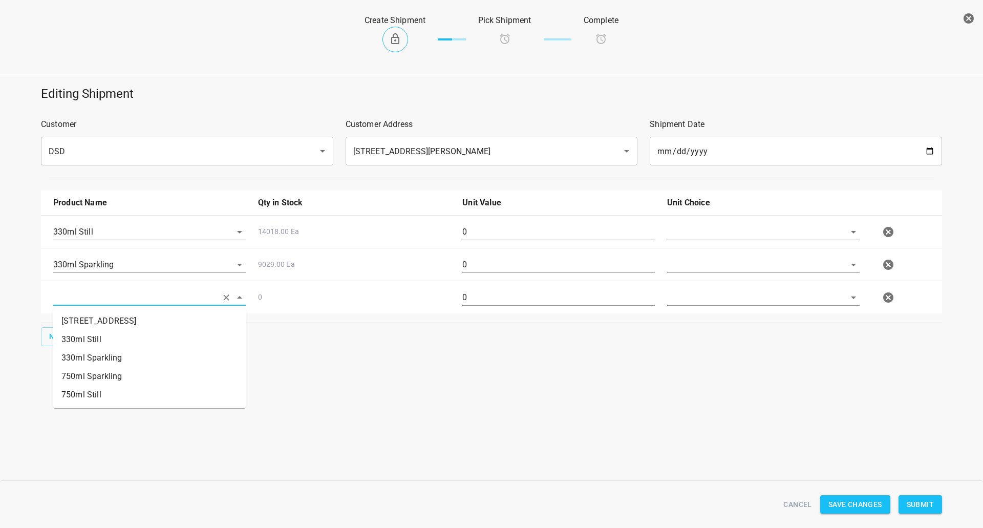
click at [73, 305] on input "text" at bounding box center [135, 297] width 164 height 16
drag, startPoint x: 100, startPoint y: 396, endPoint x: 69, endPoint y: 363, distance: 45.3
click at [99, 396] on li "750ml Still" at bounding box center [149, 395] width 193 height 18
type input "750ml Still"
click at [53, 334] on span "New" at bounding box center [57, 336] width 16 height 13
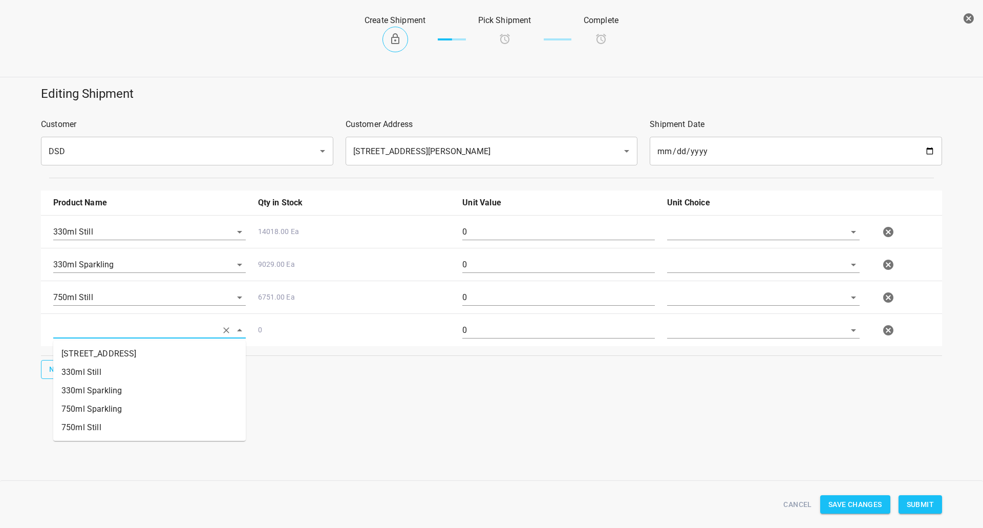
click at [131, 326] on input "text" at bounding box center [135, 330] width 164 height 16
click at [130, 413] on li "750ml Sparkling" at bounding box center [149, 409] width 193 height 18
type input "750ml Sparkling"
click at [743, 234] on input "text" at bounding box center [749, 232] width 164 height 16
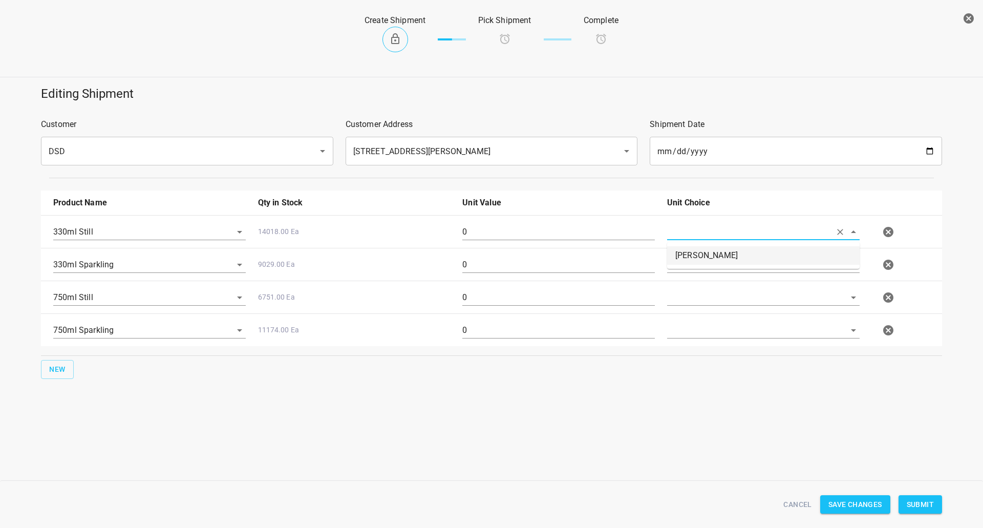
click at [731, 256] on li "[PERSON_NAME]" at bounding box center [763, 255] width 193 height 18
type input "[PERSON_NAME]"
click at [731, 256] on div at bounding box center [763, 268] width 205 height 37
click at [745, 267] on input "text" at bounding box center [749, 265] width 164 height 16
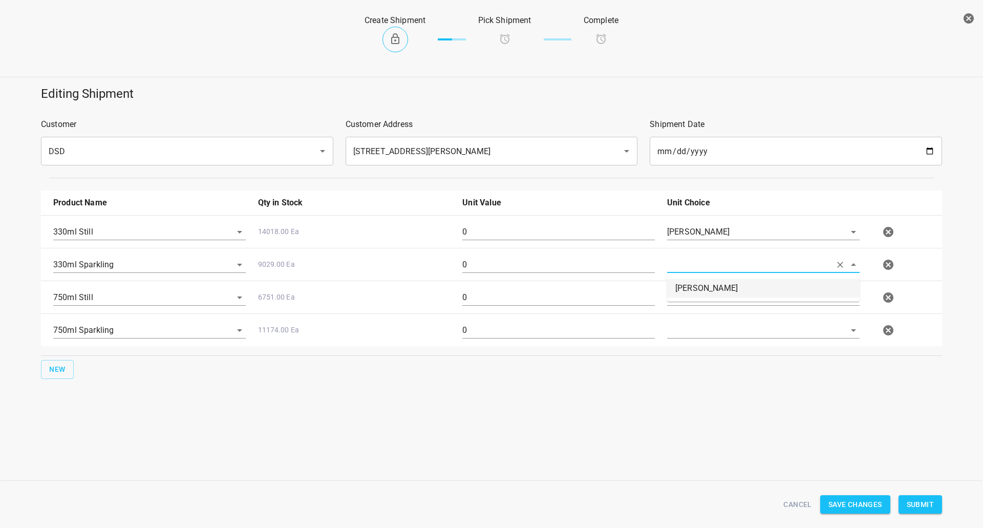
click at [743, 296] on li "[PERSON_NAME]" at bounding box center [763, 288] width 193 height 18
type input "[PERSON_NAME]"
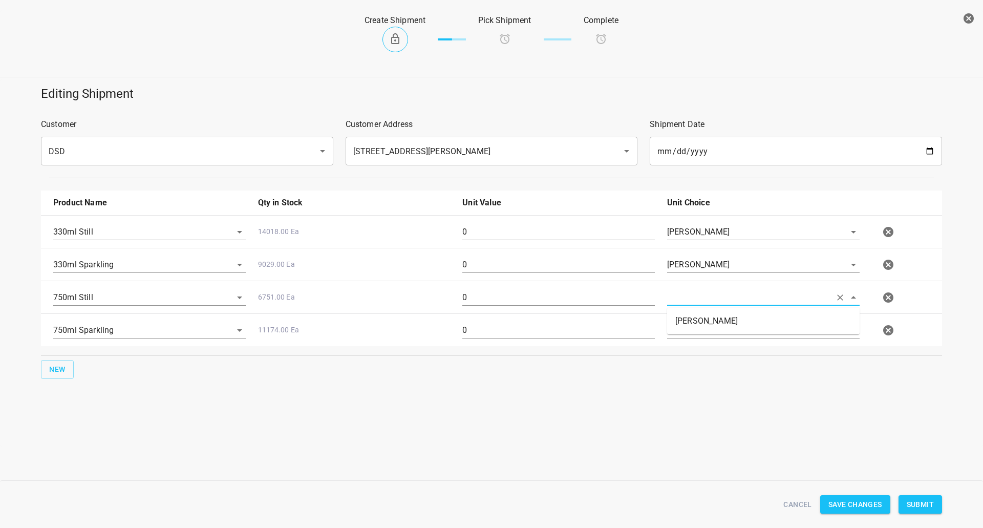
click at [744, 305] on input "text" at bounding box center [749, 297] width 164 height 16
click at [739, 329] on li "[PERSON_NAME]" at bounding box center [763, 321] width 193 height 18
type input "[PERSON_NAME]"
click at [739, 340] on div at bounding box center [763, 334] width 205 height 37
click at [749, 324] on input "text" at bounding box center [749, 330] width 164 height 16
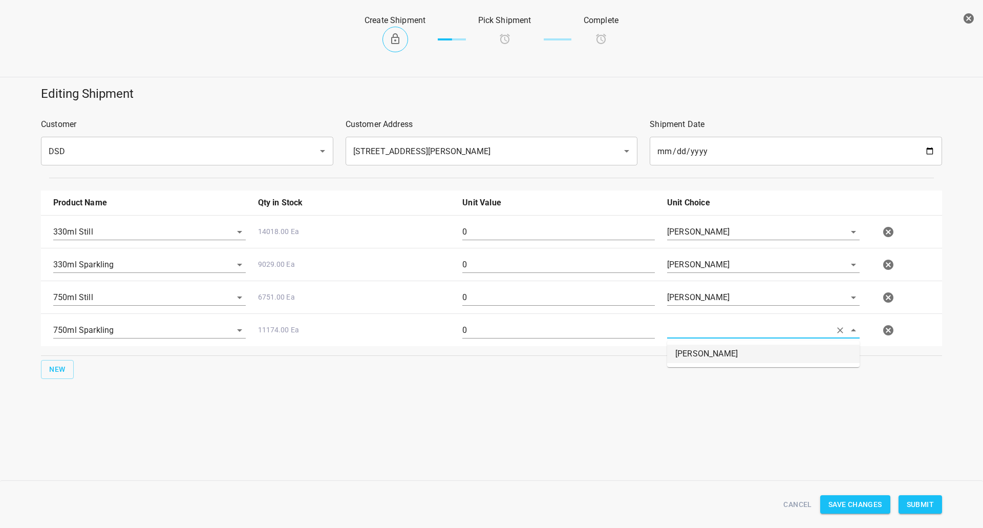
click at [736, 357] on li "[PERSON_NAME]" at bounding box center [763, 354] width 193 height 18
type input "[PERSON_NAME]"
drag, startPoint x: 660, startPoint y: 423, endPoint x: 701, endPoint y: 428, distance: 41.3
click at [666, 424] on div "Editing Shipment Customer DSD ​ Customer Address [STREET_ADDRESS][PERSON_NAME] …" at bounding box center [491, 262] width 983 height 367
click at [938, 511] on button "Submit" at bounding box center [921, 504] width 44 height 19
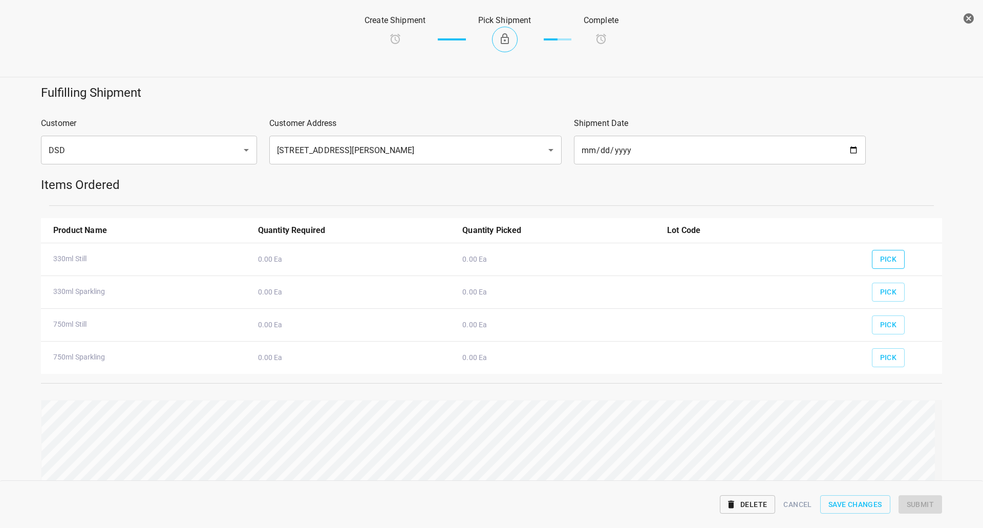
click at [881, 259] on span "Pick" at bounding box center [889, 259] width 17 height 13
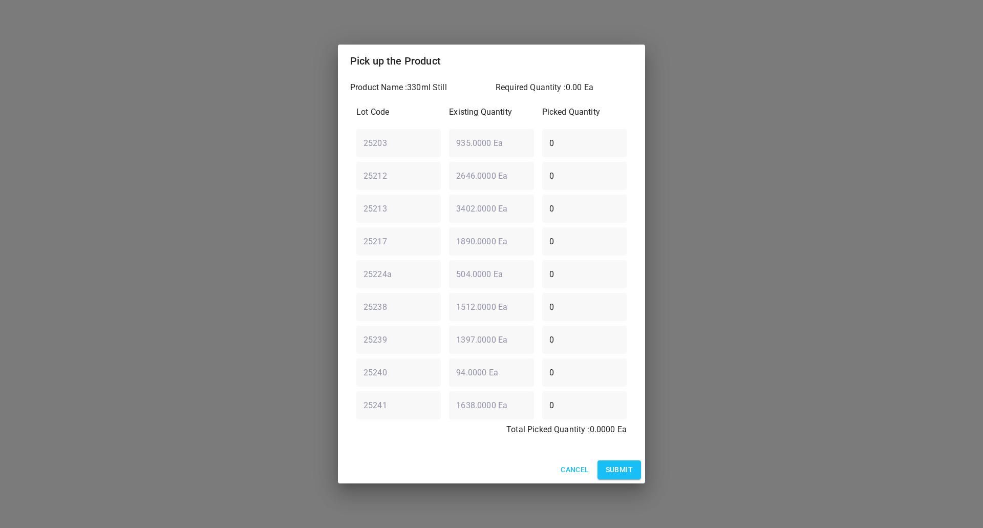
click at [465, 154] on div "25203 ​ 935.0000 Ea ​ 0 ​" at bounding box center [491, 142] width 279 height 37
type input "1"
click at [622, 470] on span "Submit" at bounding box center [619, 470] width 27 height 13
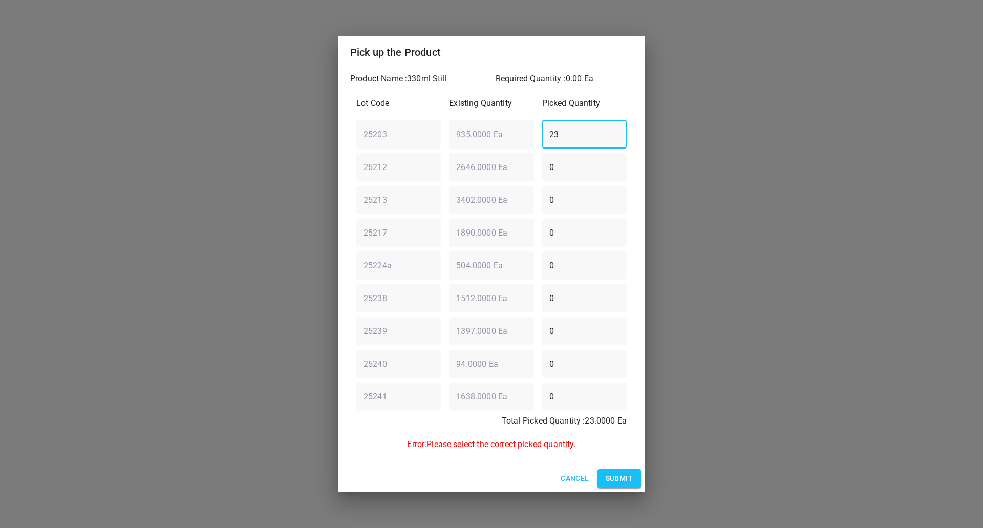
click at [486, 139] on div "25203 ​ 935.0000 Ea ​ 23 ​" at bounding box center [491, 134] width 279 height 37
type input "23"
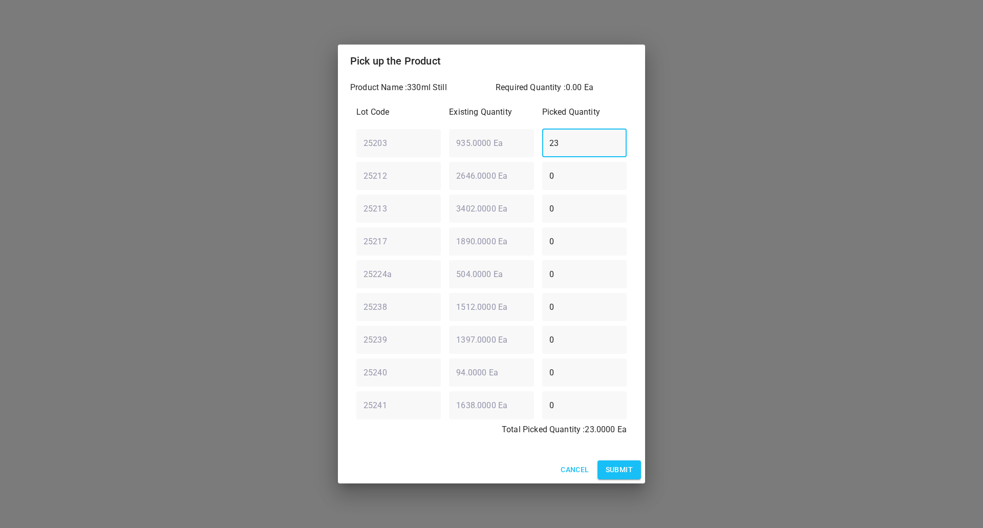
click at [626, 477] on button "Submit" at bounding box center [620, 470] width 44 height 19
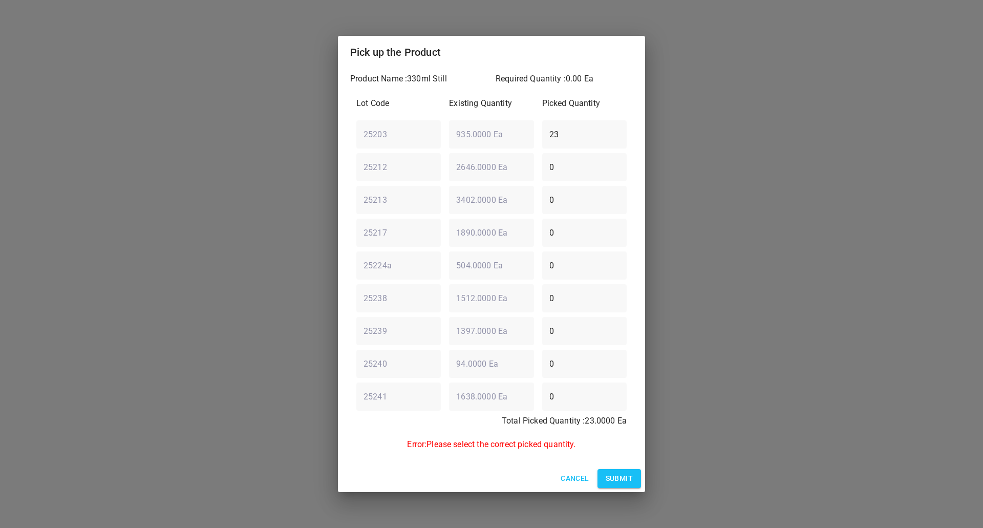
click at [573, 479] on span "Cancel" at bounding box center [575, 478] width 28 height 13
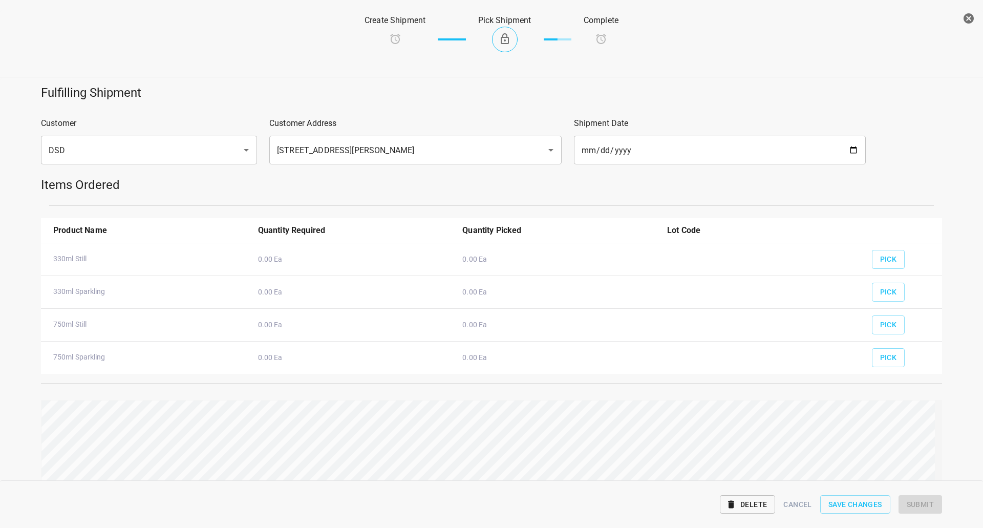
click at [765, 504] on span "Delete" at bounding box center [747, 504] width 39 height 13
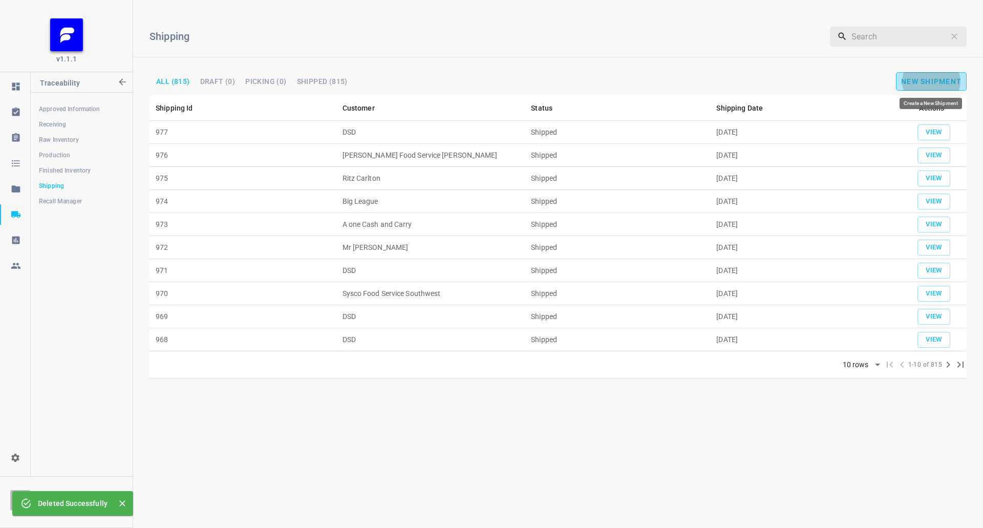
click at [938, 80] on span "New Shipment" at bounding box center [932, 81] width 60 height 8
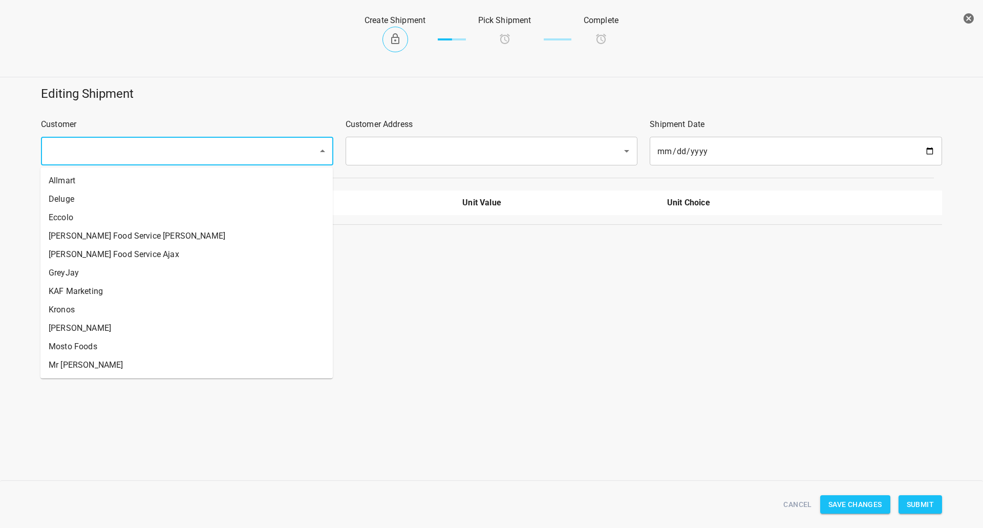
click at [243, 158] on input "text" at bounding box center [173, 150] width 255 height 19
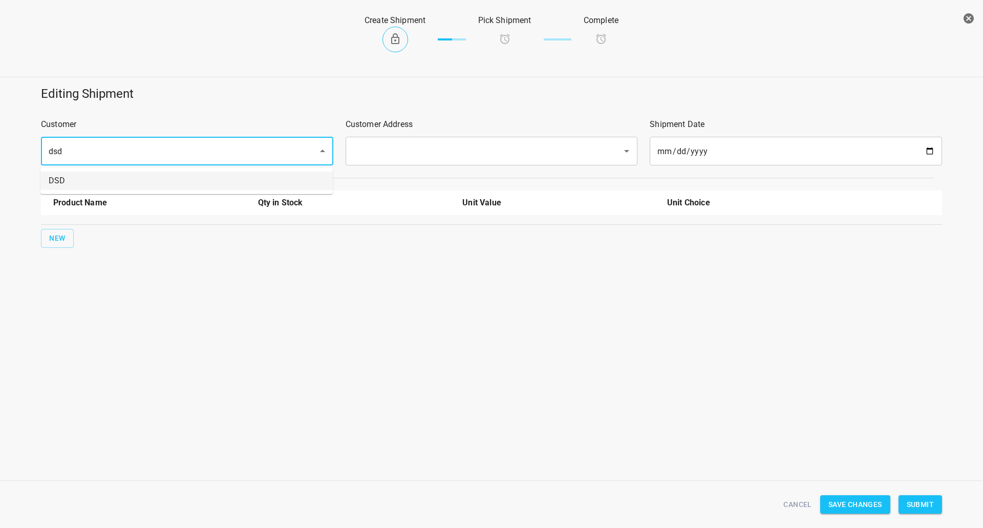
click at [78, 175] on li "DSD" at bounding box center [186, 181] width 292 height 18
type input "DSD"
click at [394, 152] on input "text" at bounding box center [477, 150] width 255 height 19
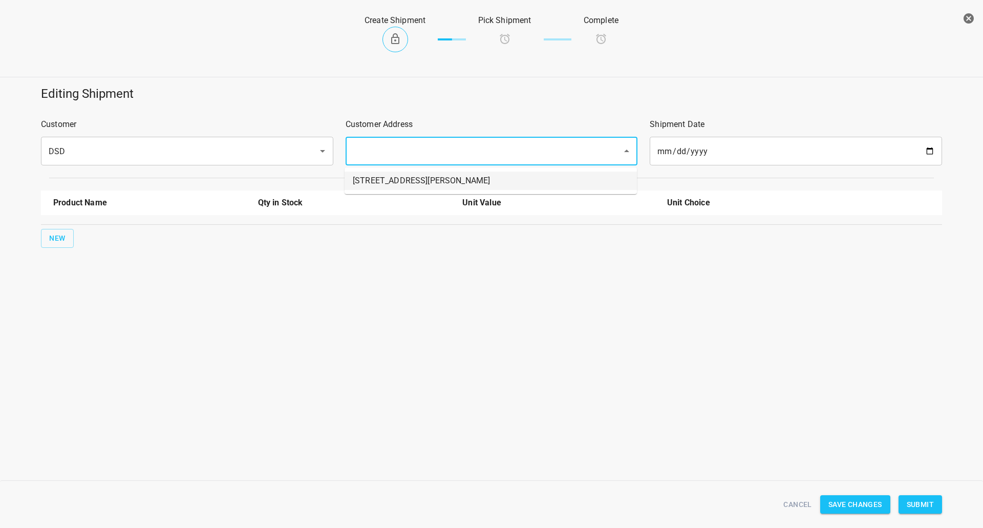
click at [391, 179] on li "[STREET_ADDRESS][PERSON_NAME]" at bounding box center [491, 181] width 292 height 18
type input "[STREET_ADDRESS][PERSON_NAME]"
click at [70, 242] on button "New" at bounding box center [57, 238] width 33 height 19
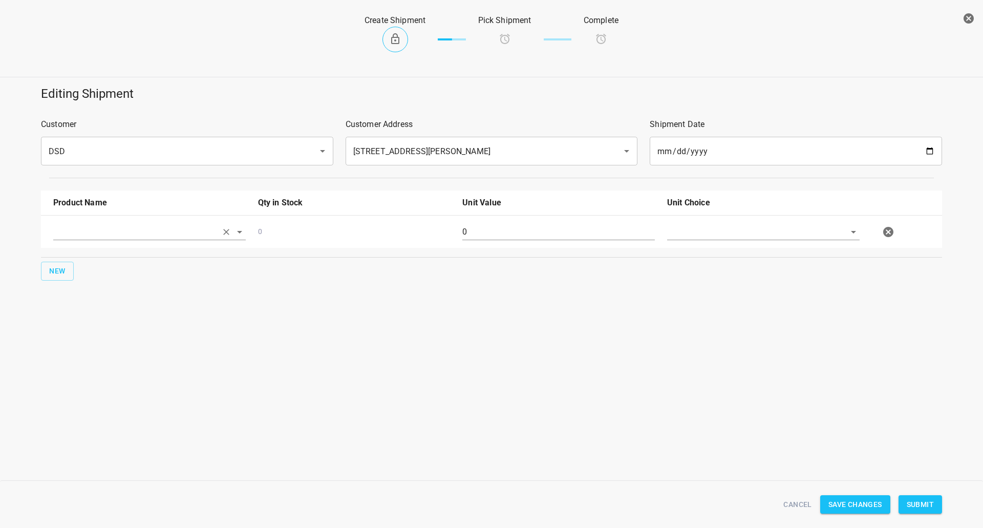
click at [62, 239] on input "text" at bounding box center [135, 232] width 164 height 16
click at [121, 275] on li "330ml Still" at bounding box center [149, 274] width 193 height 18
type input "330ml Still"
click at [59, 267] on span "New" at bounding box center [57, 271] width 16 height 13
click at [73, 266] on input "text" at bounding box center [135, 265] width 164 height 16
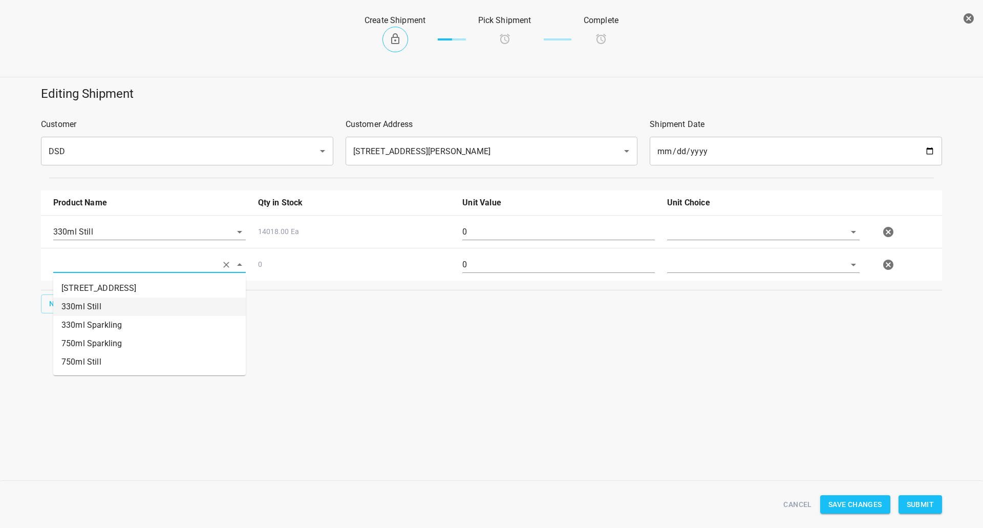
click at [117, 324] on li "330ml Sparkling" at bounding box center [149, 325] width 193 height 18
type input "330ml Sparkling"
click at [63, 306] on span "New" at bounding box center [57, 304] width 16 height 13
click at [93, 297] on input "text" at bounding box center [135, 297] width 164 height 16
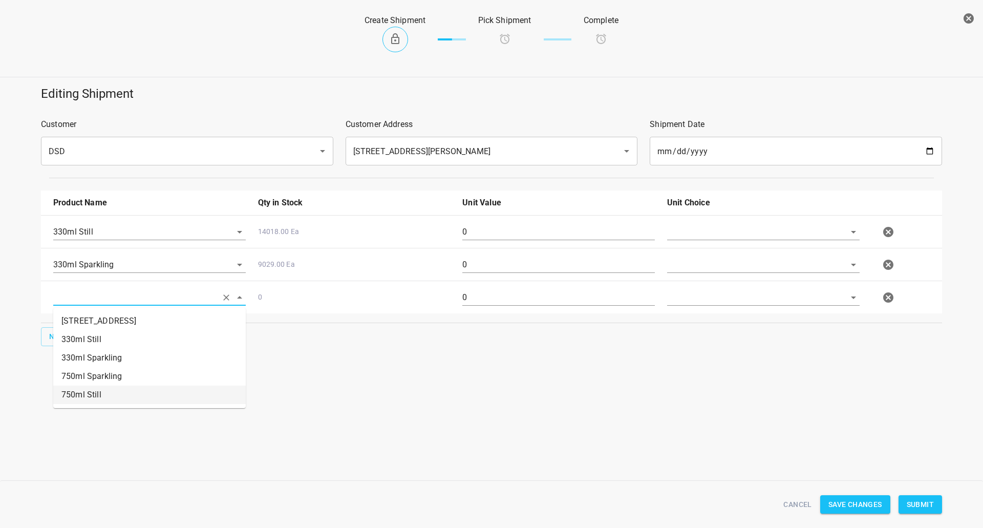
click at [100, 398] on li "750ml Still" at bounding box center [149, 395] width 193 height 18
type input "750ml Still"
click at [64, 330] on button "New" at bounding box center [57, 336] width 33 height 19
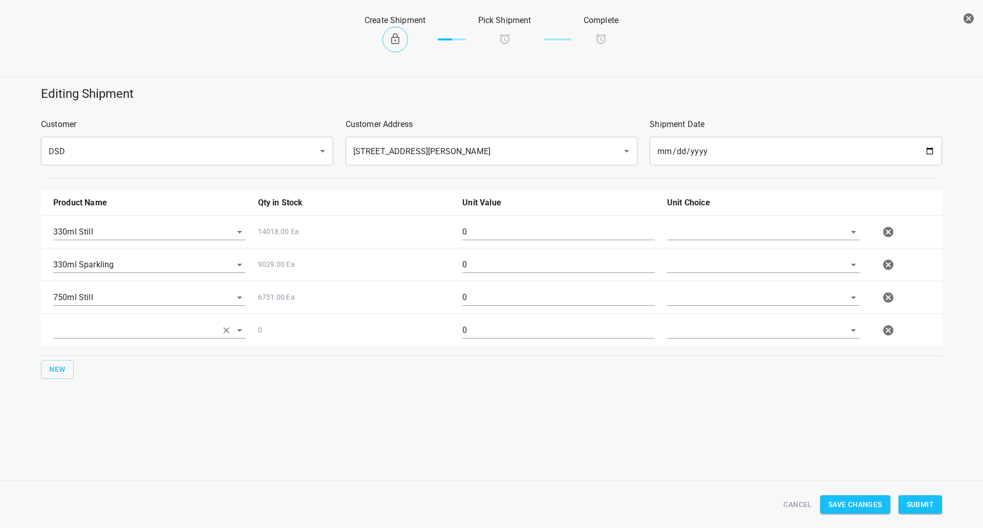
click at [175, 327] on input "text" at bounding box center [135, 330] width 164 height 16
drag, startPoint x: 136, startPoint y: 408, endPoint x: 380, endPoint y: 368, distance: 247.7
click at [136, 408] on li "750ml Sparkling" at bounding box center [149, 409] width 193 height 18
type input "750ml Sparkling"
click at [715, 207] on p "Unit Choice" at bounding box center [763, 203] width 193 height 12
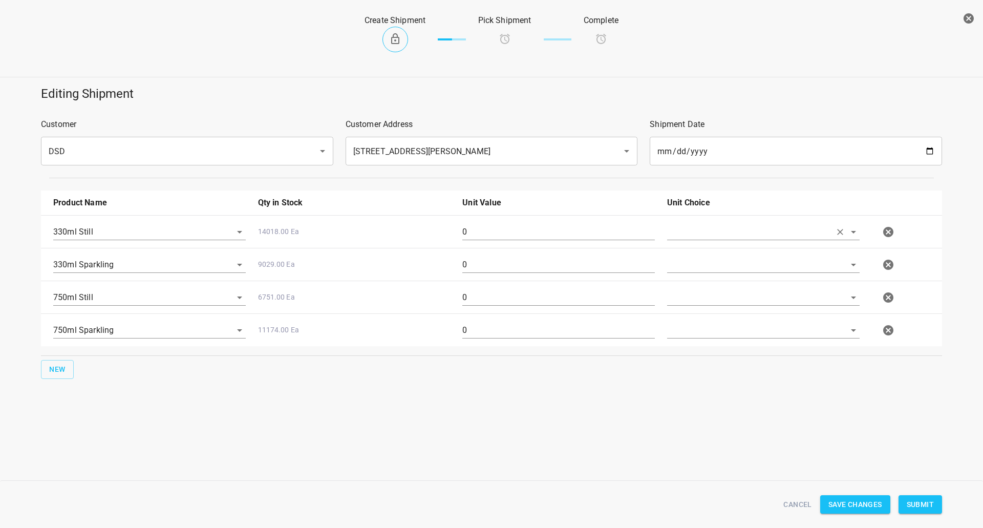
click at [707, 226] on input "text" at bounding box center [749, 232] width 164 height 16
click at [698, 257] on li "[PERSON_NAME]" at bounding box center [763, 255] width 193 height 18
type input "[PERSON_NAME]"
click at [700, 257] on input "text" at bounding box center [749, 265] width 164 height 16
drag, startPoint x: 702, startPoint y: 273, endPoint x: 696, endPoint y: 292, distance: 20.6
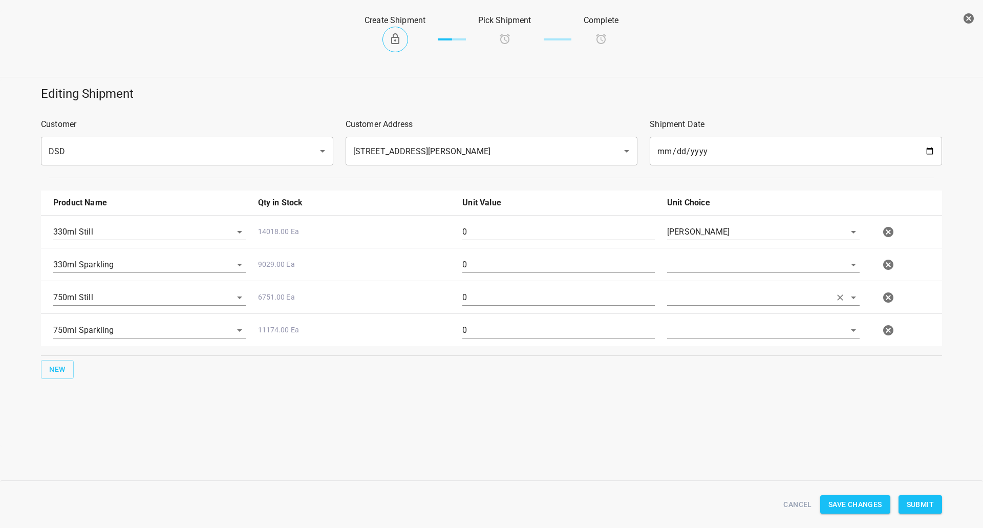
click at [696, 292] on input "text" at bounding box center [749, 297] width 164 height 16
click at [693, 267] on input "text" at bounding box center [749, 265] width 164 height 16
click at [696, 295] on li "[PERSON_NAME]" at bounding box center [763, 288] width 193 height 18
type input "[PERSON_NAME]"
drag, startPoint x: 693, startPoint y: 299, endPoint x: 693, endPoint y: 326, distance: 27.7
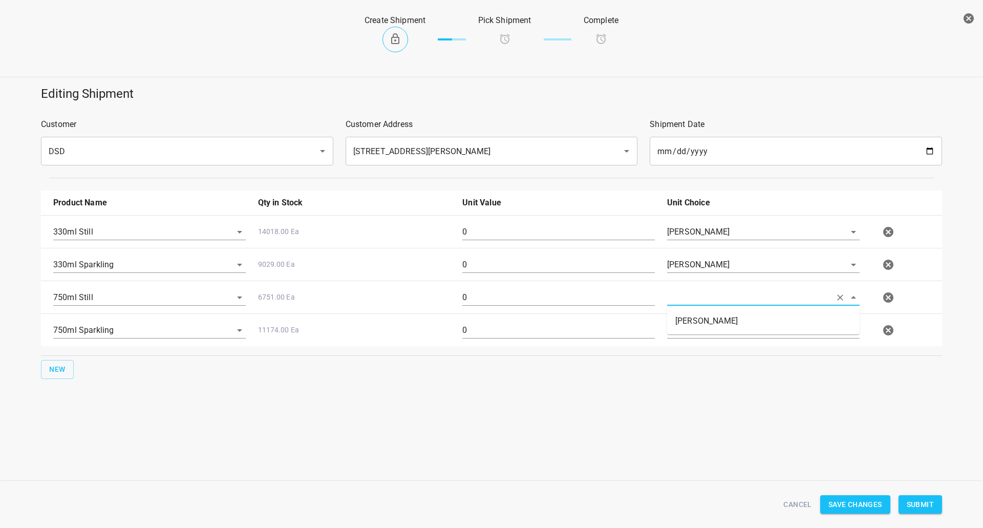
click at [693, 300] on input "text" at bounding box center [749, 297] width 164 height 16
click at [693, 326] on li "[PERSON_NAME]" at bounding box center [763, 321] width 193 height 18
type input "[PERSON_NAME]"
drag, startPoint x: 692, startPoint y: 332, endPoint x: 692, endPoint y: 338, distance: 5.6
click at [692, 333] on input "text" at bounding box center [749, 330] width 164 height 16
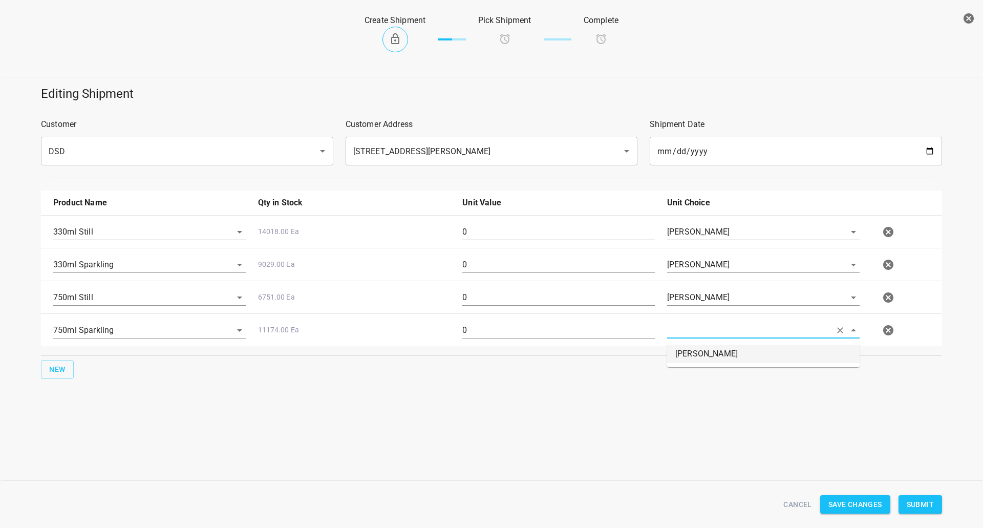
drag, startPoint x: 692, startPoint y: 358, endPoint x: 684, endPoint y: 355, distance: 8.1
click at [693, 359] on li "[PERSON_NAME]" at bounding box center [763, 354] width 193 height 18
type input "[PERSON_NAME]"
drag, startPoint x: 513, startPoint y: 247, endPoint x: 522, endPoint y: 252, distance: 9.9
click at [511, 250] on div "330ml Sparkling 9029.00 Ea 0 [PERSON_NAME]" at bounding box center [493, 264] width 893 height 45
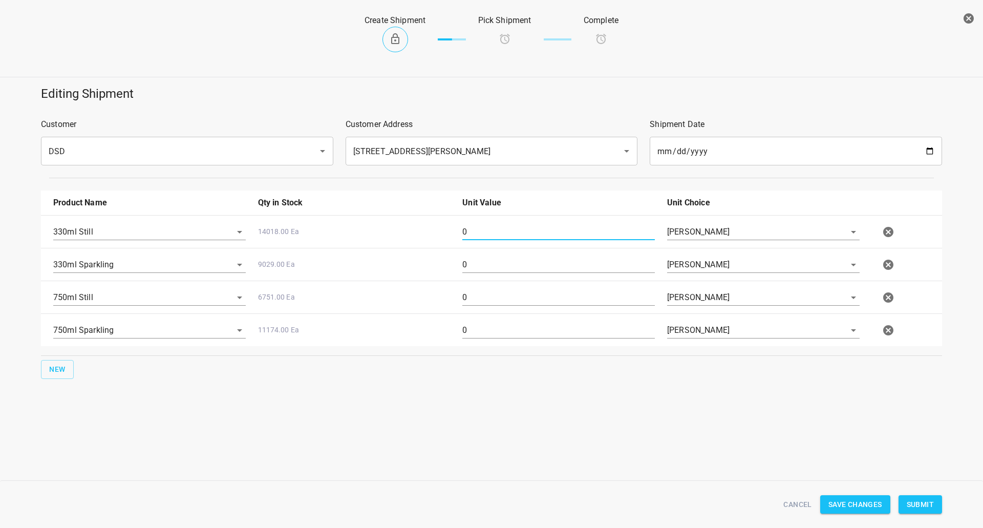
click at [533, 233] on input "0" at bounding box center [559, 232] width 193 height 16
type input "23"
drag, startPoint x: 456, startPoint y: 265, endPoint x: 463, endPoint y: 264, distance: 7.3
click at [462, 264] on div "330ml Sparkling 9029.00 Ea 0 [PERSON_NAME]" at bounding box center [493, 264] width 893 height 45
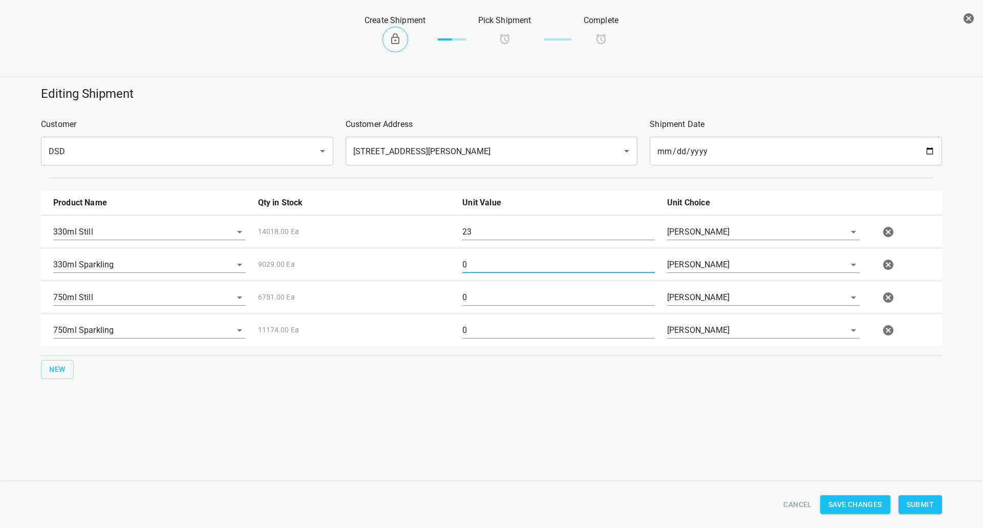
drag, startPoint x: 463, startPoint y: 264, endPoint x: 469, endPoint y: 265, distance: 5.8
click at [465, 264] on input "0" at bounding box center [559, 265] width 193 height 16
click at [470, 265] on input "0" at bounding box center [559, 265] width 193 height 16
type input "23"
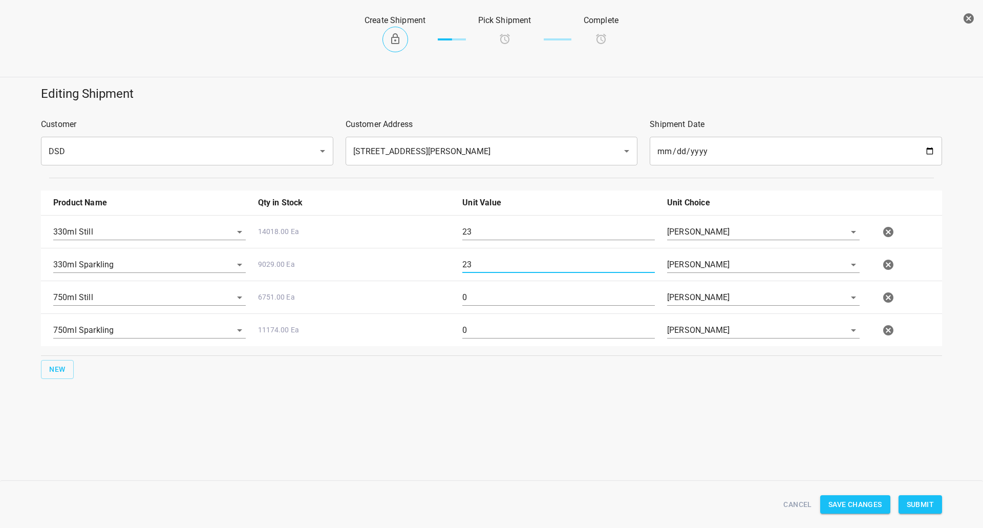
click at [488, 282] on div "750ml Still 6751.00 Ea 0 [PERSON_NAME]" at bounding box center [493, 297] width 893 height 45
click at [486, 295] on input "0" at bounding box center [559, 297] width 193 height 16
drag, startPoint x: 486, startPoint y: 295, endPoint x: 540, endPoint y: 289, distance: 54.6
click at [489, 295] on input "0" at bounding box center [559, 297] width 193 height 16
type input "4"
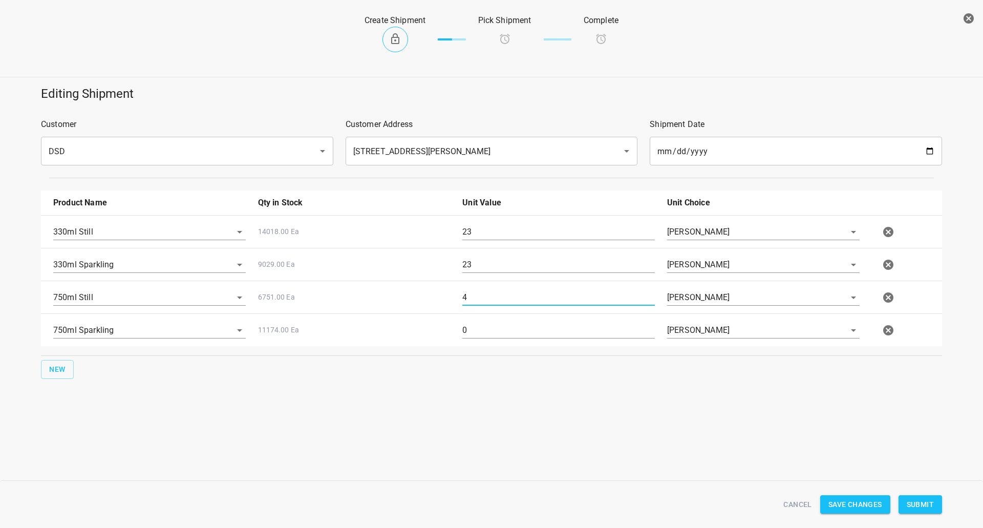
click at [485, 338] on input "0" at bounding box center [559, 330] width 193 height 16
type input "4"
click at [939, 508] on button "Submit" at bounding box center [921, 504] width 44 height 19
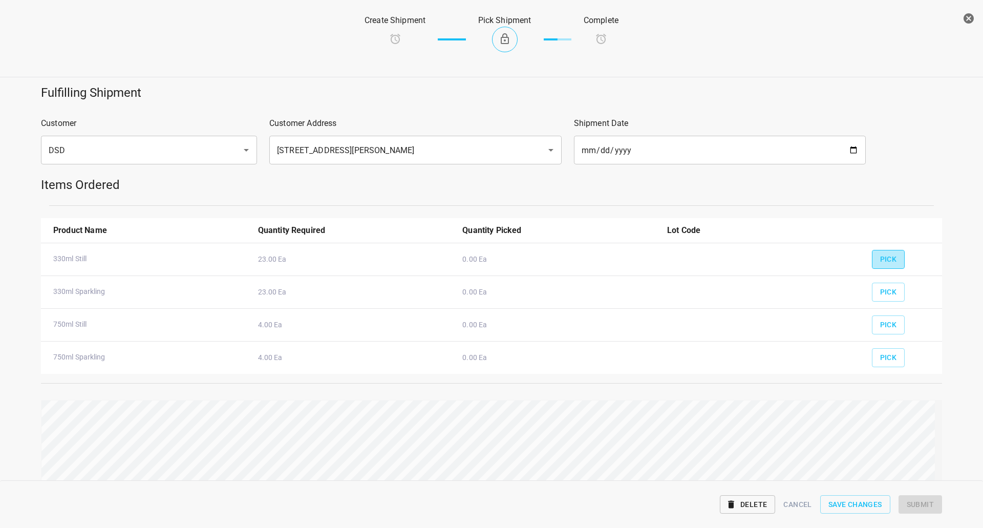
click at [881, 253] on span "Pick" at bounding box center [889, 259] width 17 height 13
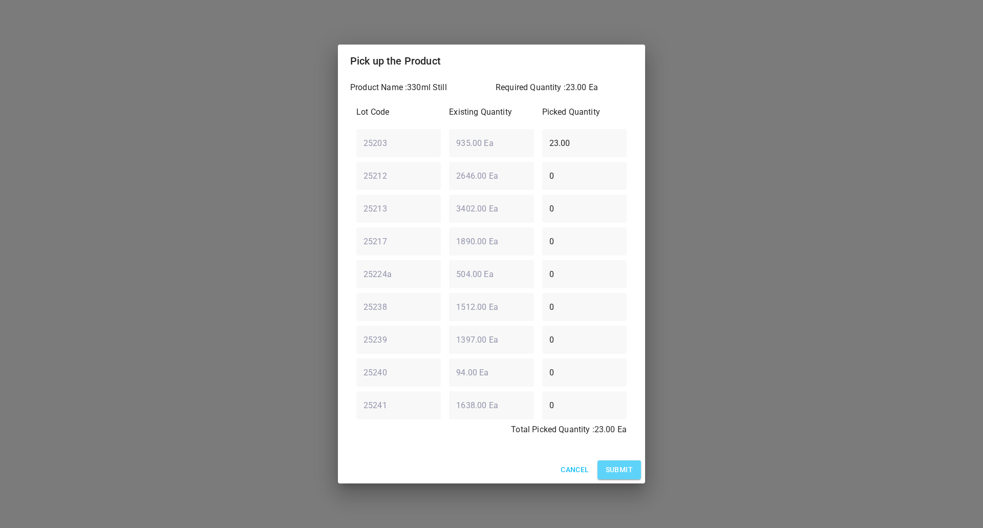
click at [606, 467] on span "Submit" at bounding box center [619, 470] width 27 height 13
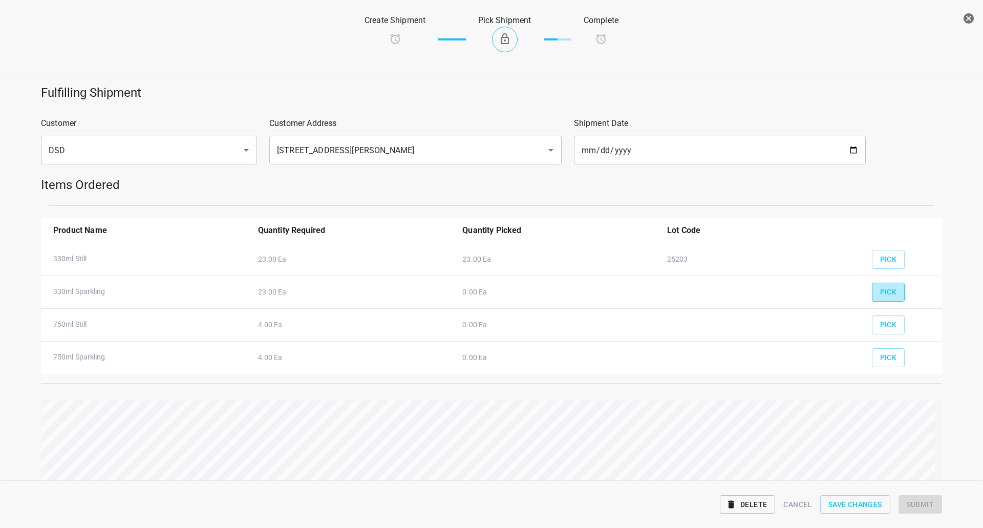
click at [895, 288] on button "Pick" at bounding box center [888, 292] width 33 height 19
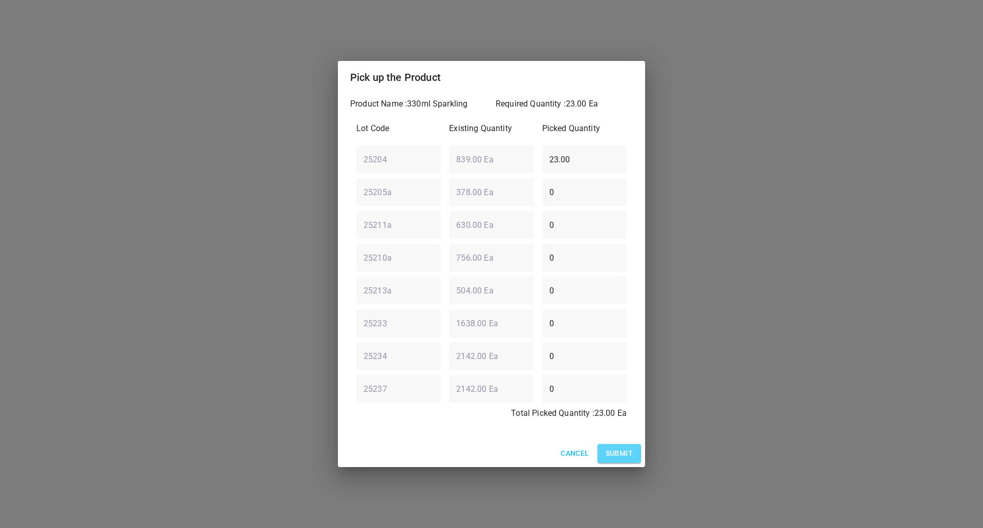
drag, startPoint x: 616, startPoint y: 452, endPoint x: 693, endPoint y: 411, distance: 87.1
click at [618, 452] on span "Submit" at bounding box center [619, 453] width 27 height 13
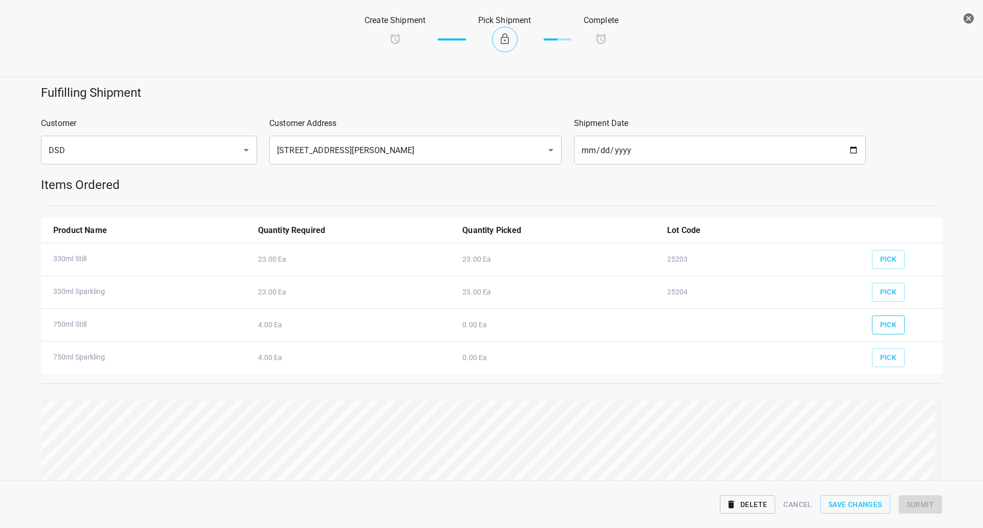
click at [893, 319] on button "Pick" at bounding box center [888, 325] width 33 height 19
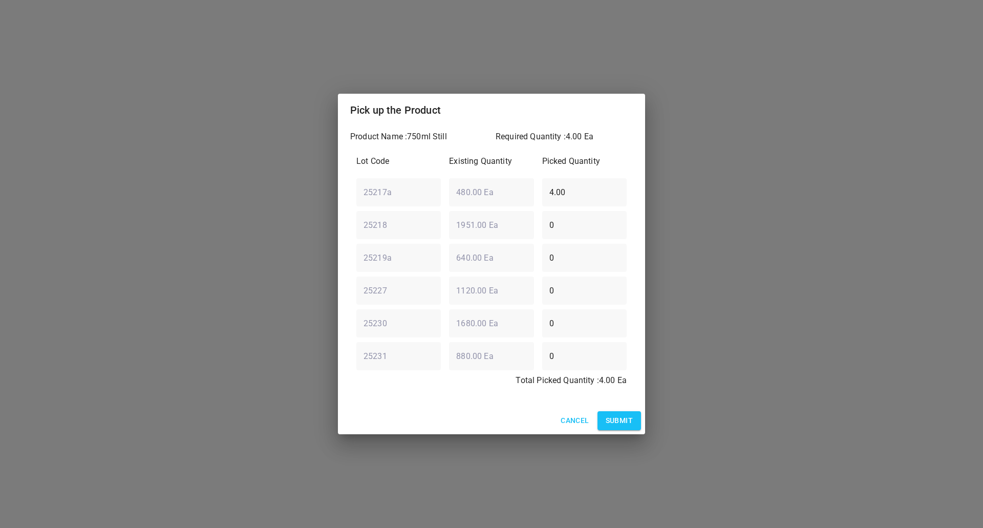
drag, startPoint x: 577, startPoint y: 181, endPoint x: 325, endPoint y: 187, distance: 252.6
click at [329, 187] on div "Pick up the Product Product Name : 750ml Still Required Quantity : 4.00 Ea Lot …" at bounding box center [491, 264] width 983 height 528
type input "0"
drag, startPoint x: 437, startPoint y: 240, endPoint x: 421, endPoint y: 241, distance: 15.9
click at [422, 241] on div "Lot Code Existing Quantity Picked Quantity 25217a ​ 480.00 Ea ​ 0 ​ 25218 ​ 195…" at bounding box center [491, 274] width 283 height 250
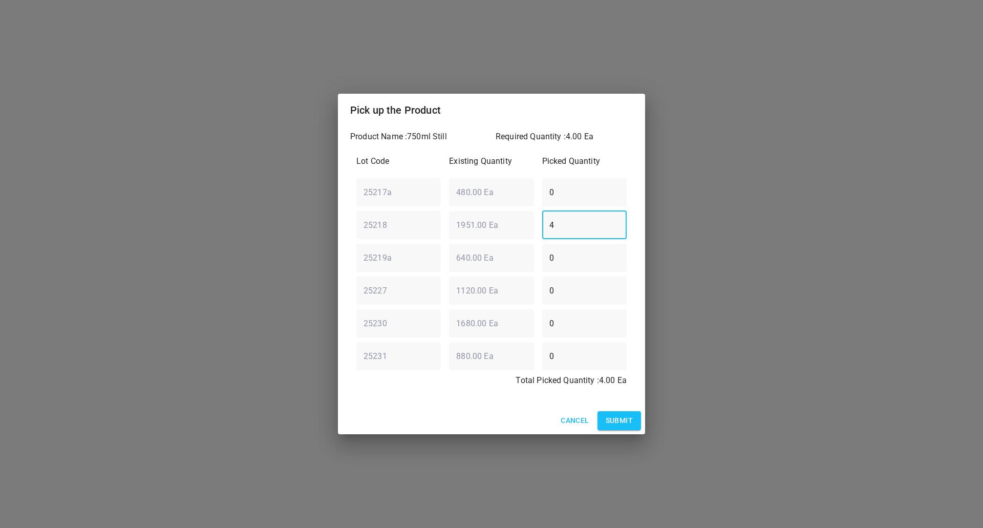
type input "4"
click at [608, 429] on button "Submit" at bounding box center [620, 420] width 44 height 19
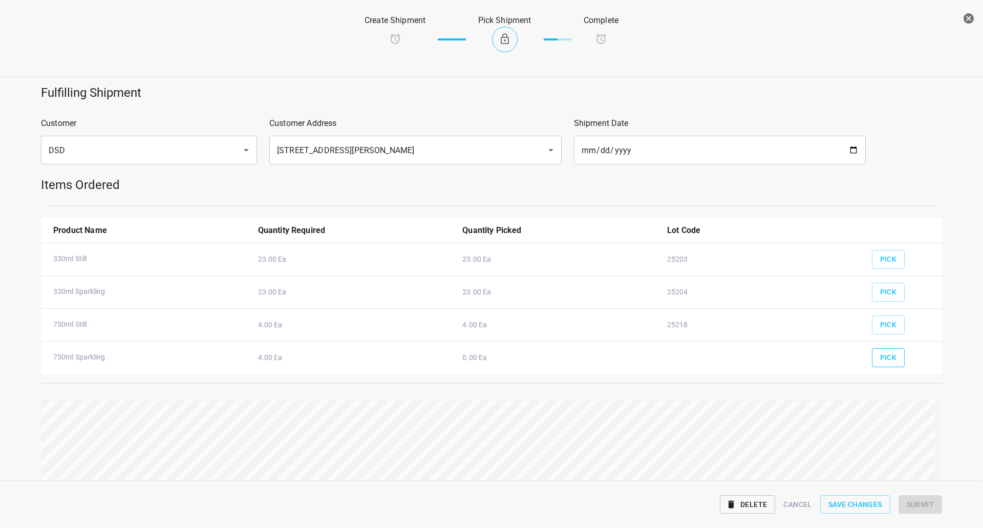
click at [881, 359] on span "Pick" at bounding box center [889, 357] width 17 height 13
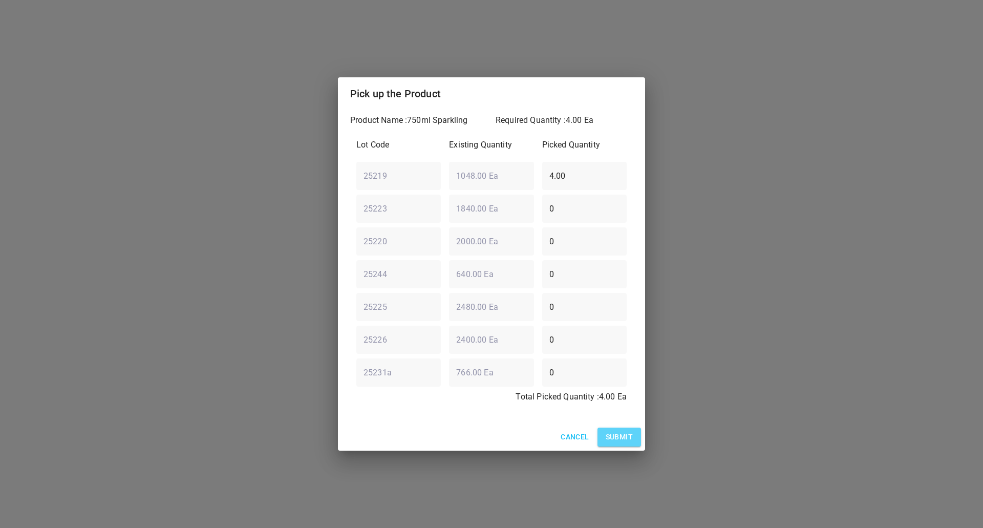
click at [612, 434] on span "Submit" at bounding box center [619, 437] width 27 height 13
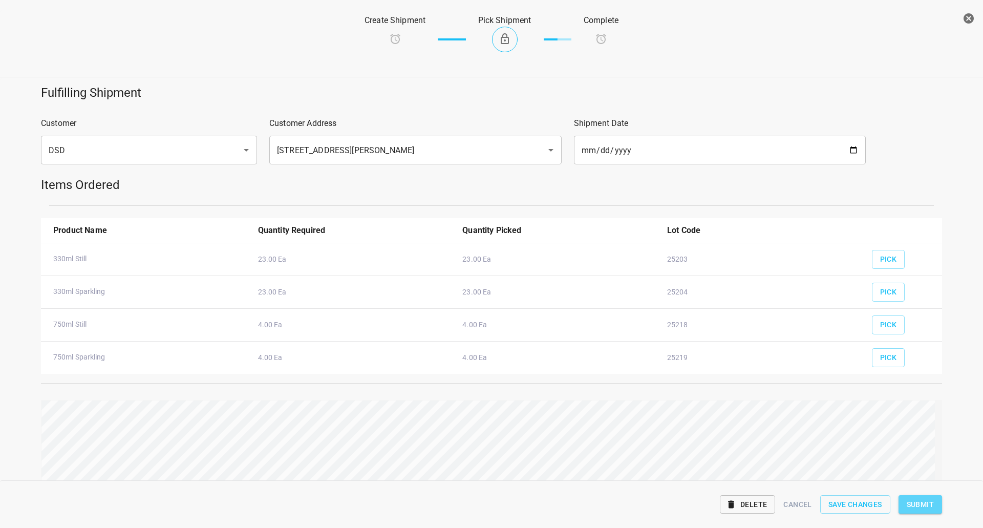
drag, startPoint x: 934, startPoint y: 511, endPoint x: 929, endPoint y: 516, distance: 6.9
click at [934, 512] on button "Submit" at bounding box center [921, 504] width 44 height 19
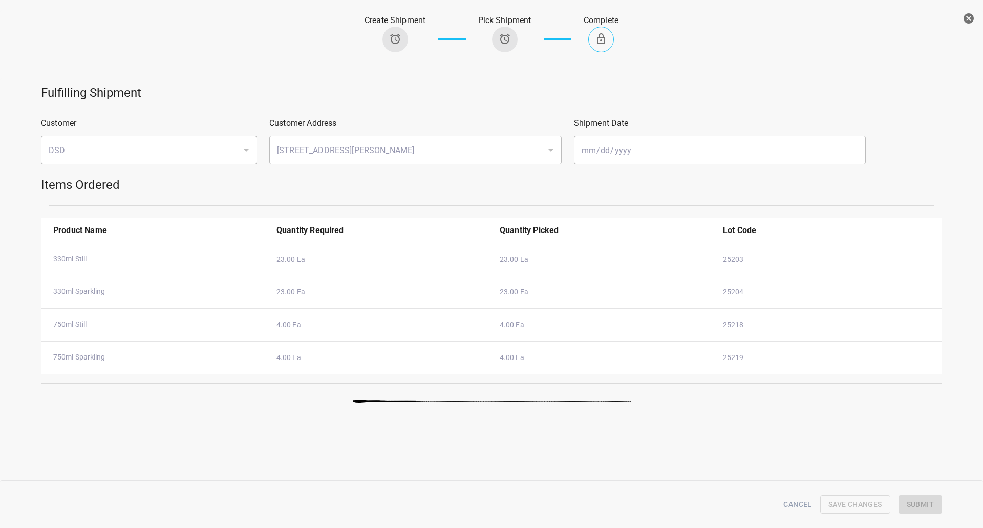
click at [972, 25] on button "button" at bounding box center [969, 18] width 20 height 20
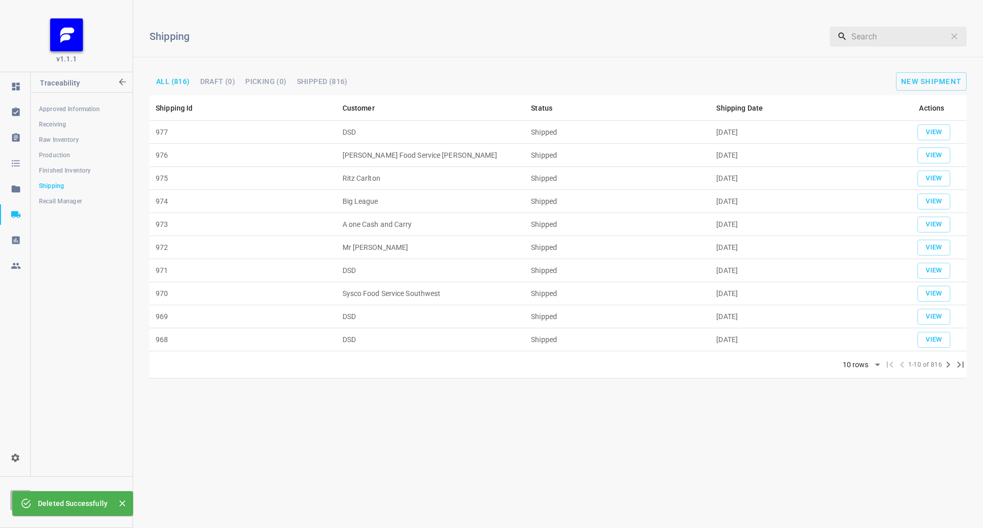
click at [70, 167] on span "Finished Inventory" at bounding box center [81, 170] width 85 height 10
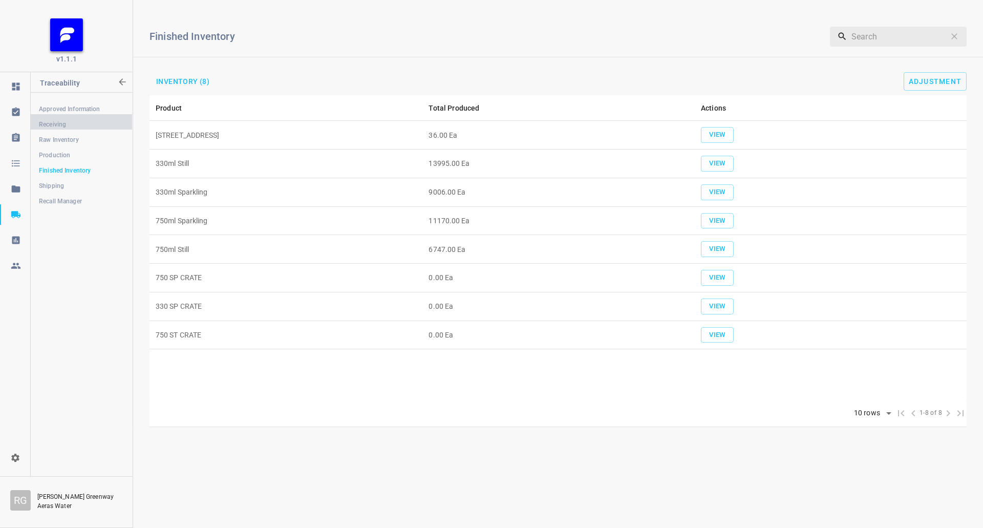
click at [62, 125] on span "Receiving" at bounding box center [81, 124] width 85 height 10
